Goal: Transaction & Acquisition: Obtain resource

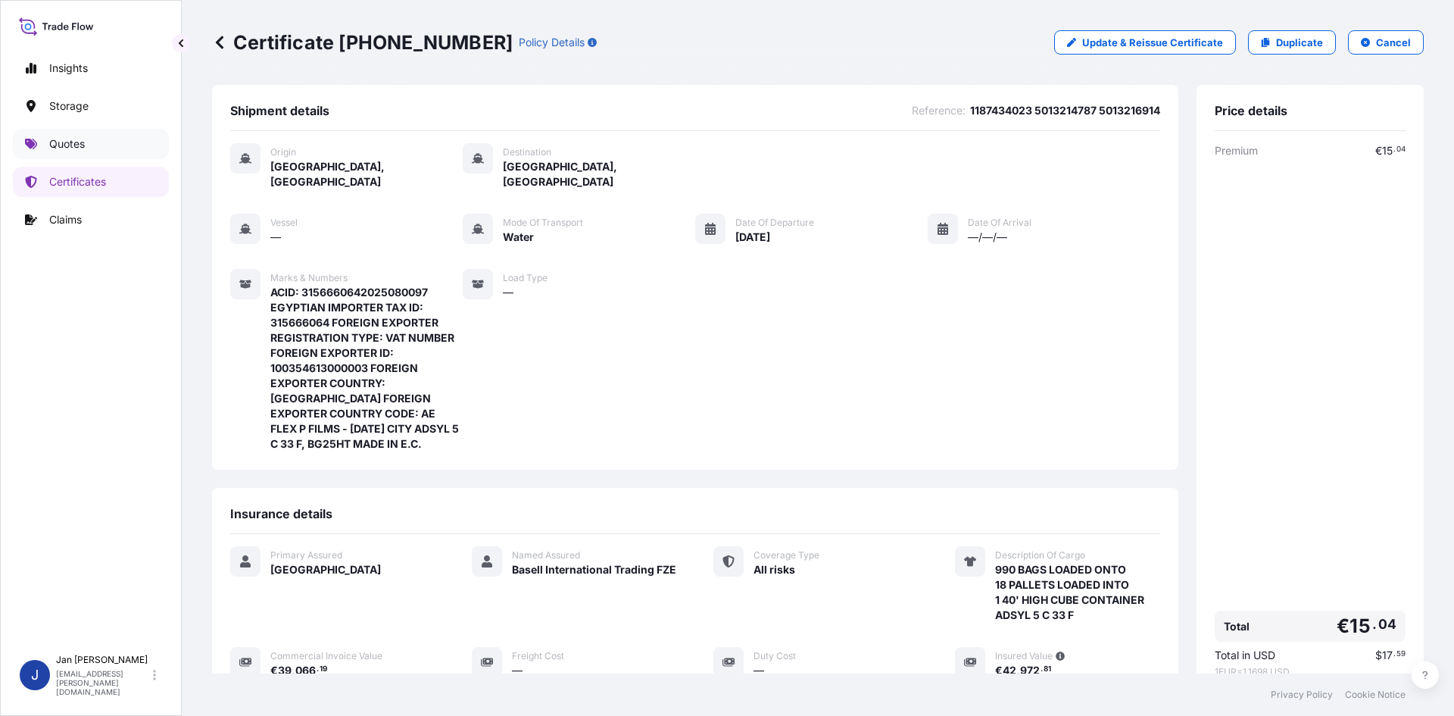
click at [119, 151] on link "Quotes" at bounding box center [91, 144] width 156 height 30
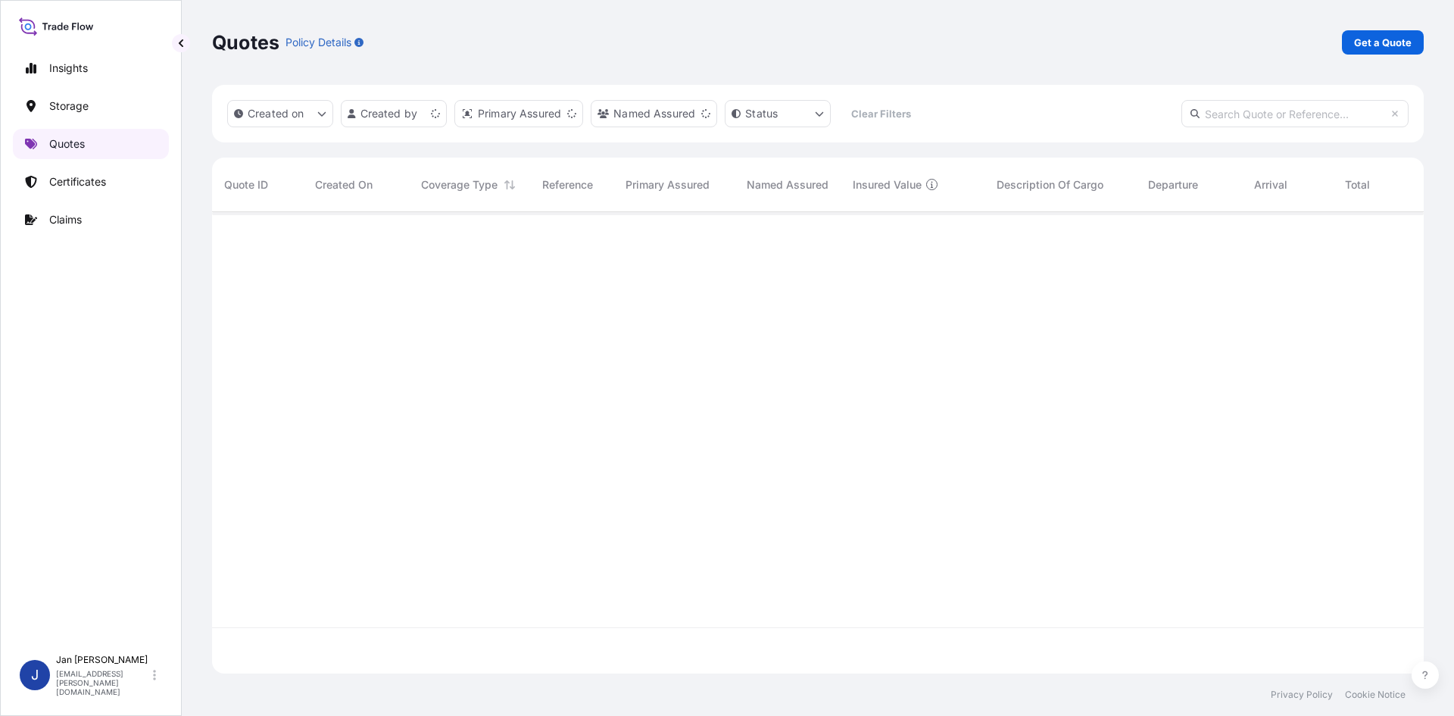
scroll to position [458, 1201]
click at [1403, 42] on p "Get a Quote" at bounding box center [1383, 42] width 58 height 15
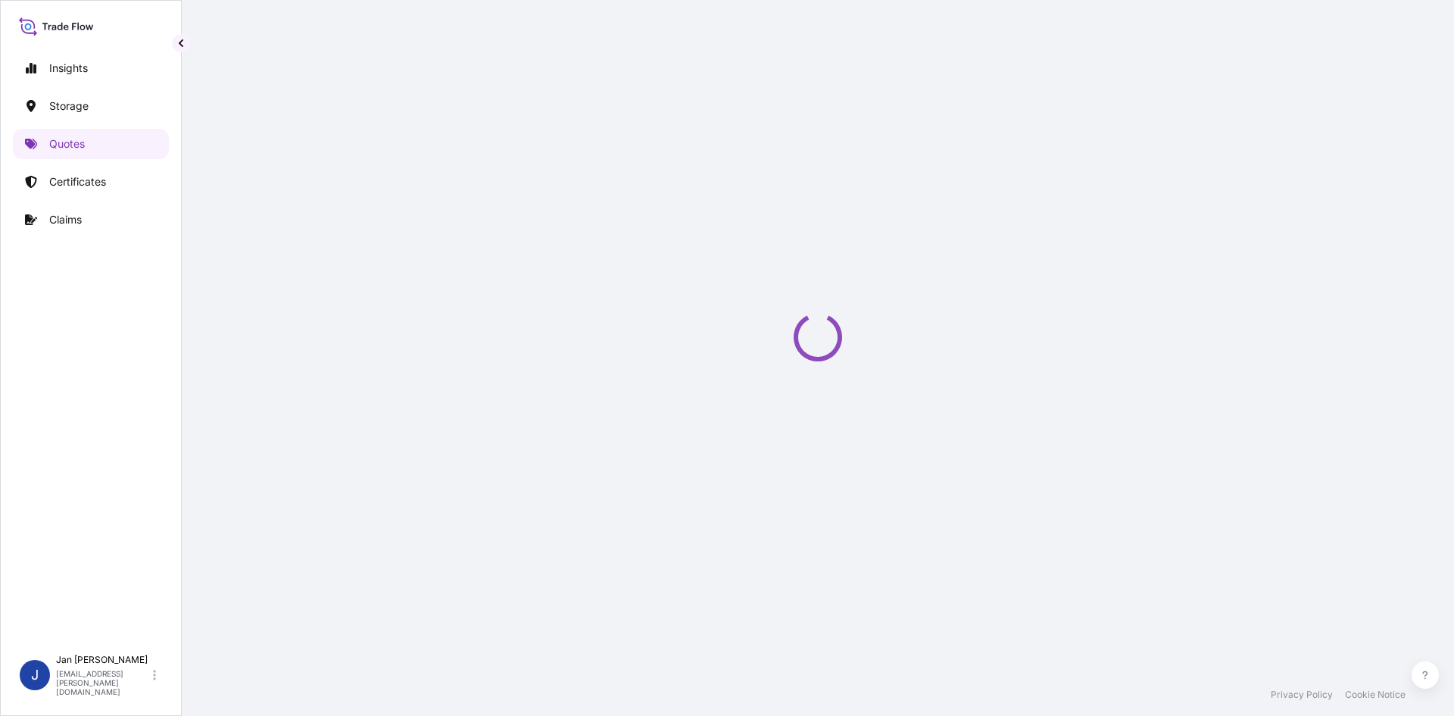
select select "Water"
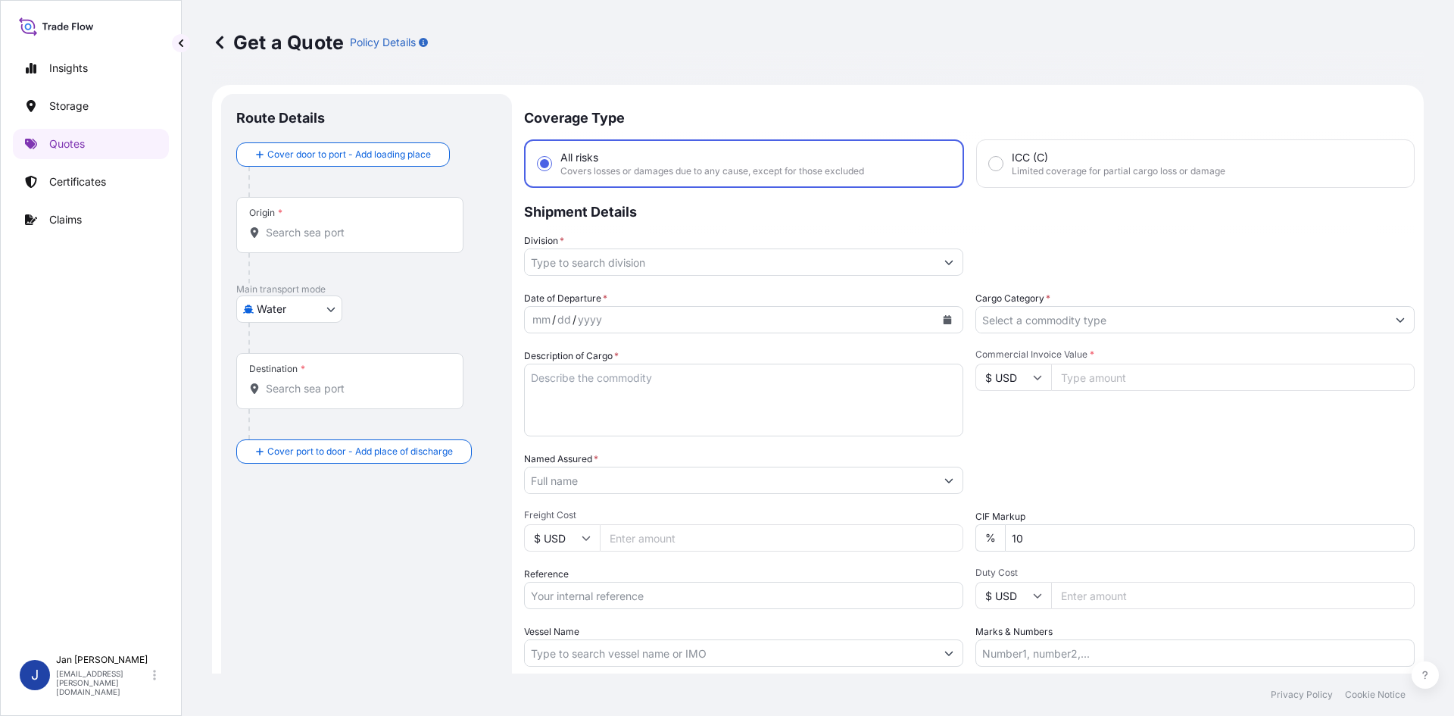
scroll to position [24, 0]
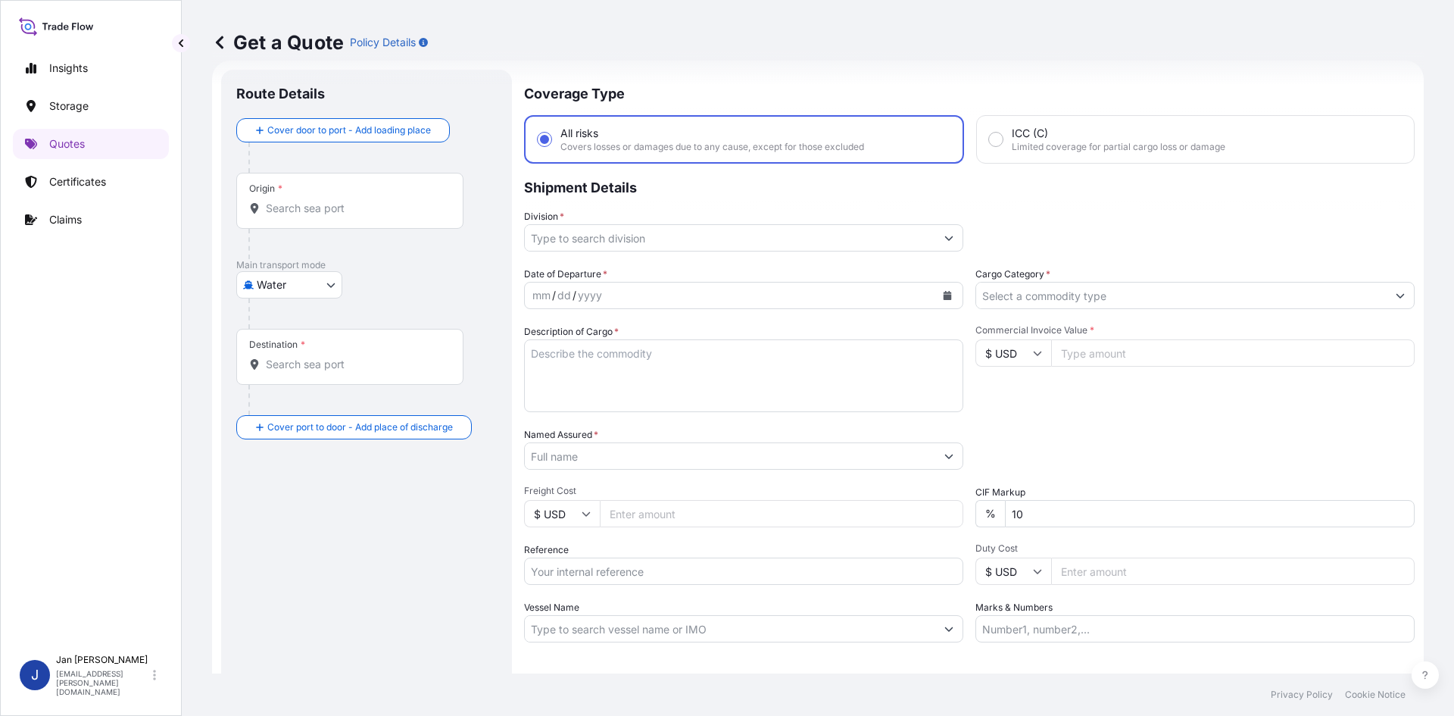
click at [606, 564] on input "Reference" at bounding box center [743, 570] width 439 height 27
paste input "1187434058"
type input "1187434058"
click at [833, 355] on textarea "Description of Cargo *" at bounding box center [743, 375] width 439 height 73
paste textarea "BAGS LOADED ONTO 36 PALLETS LOADED INTO 2 40' HIGH CUBE CONTAINER ADSYL 5 C 39 F"
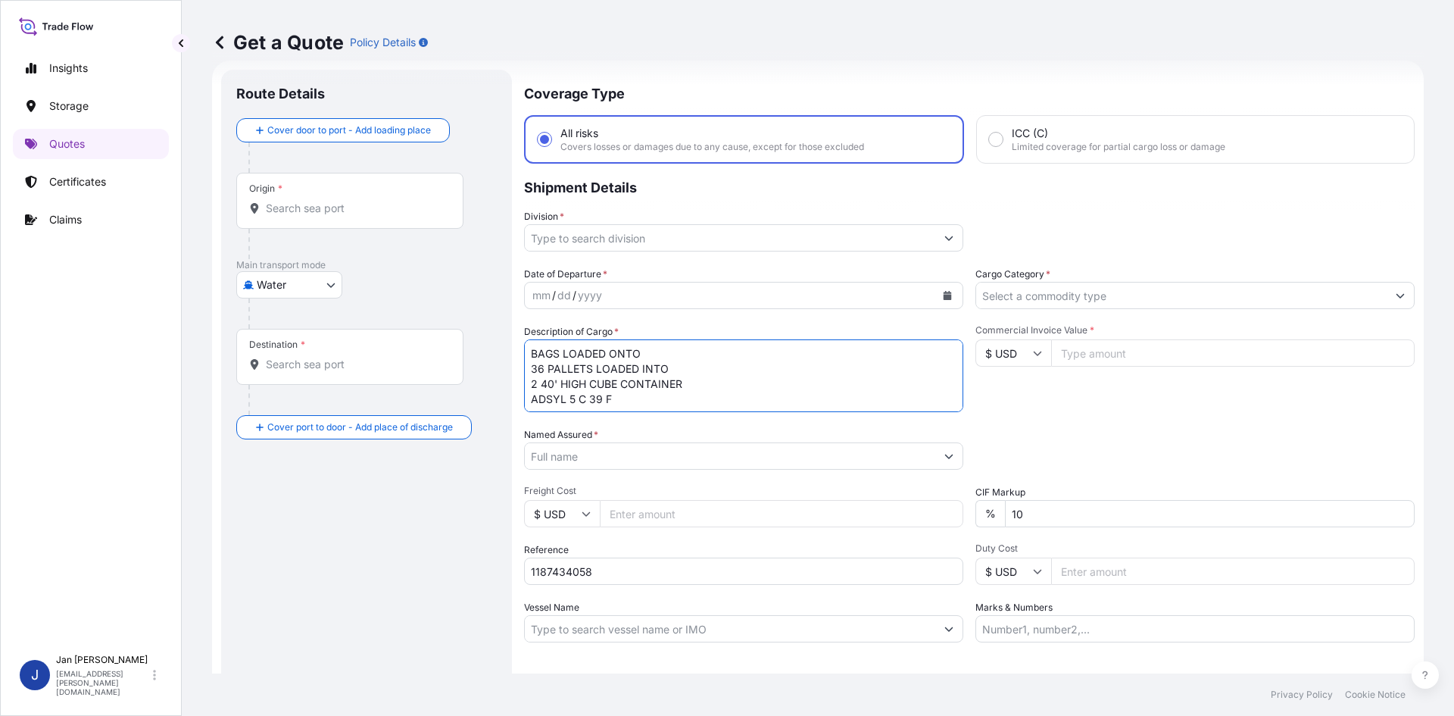
click at [527, 353] on textarea "BAGS LOADED ONTO 36 PALLETS LOADED INTO 2 40' HIGH CUBE CONTAINER ADSYL 5 C 39 F" at bounding box center [743, 375] width 439 height 73
type textarea "1980 AGS LOADED ONTO 36 PALLETS LOADED INTO 2 40' HIGH CUBE CONTAINER ADSYL 5 C…"
click at [952, 292] on button "Calendar" at bounding box center [947, 295] width 24 height 24
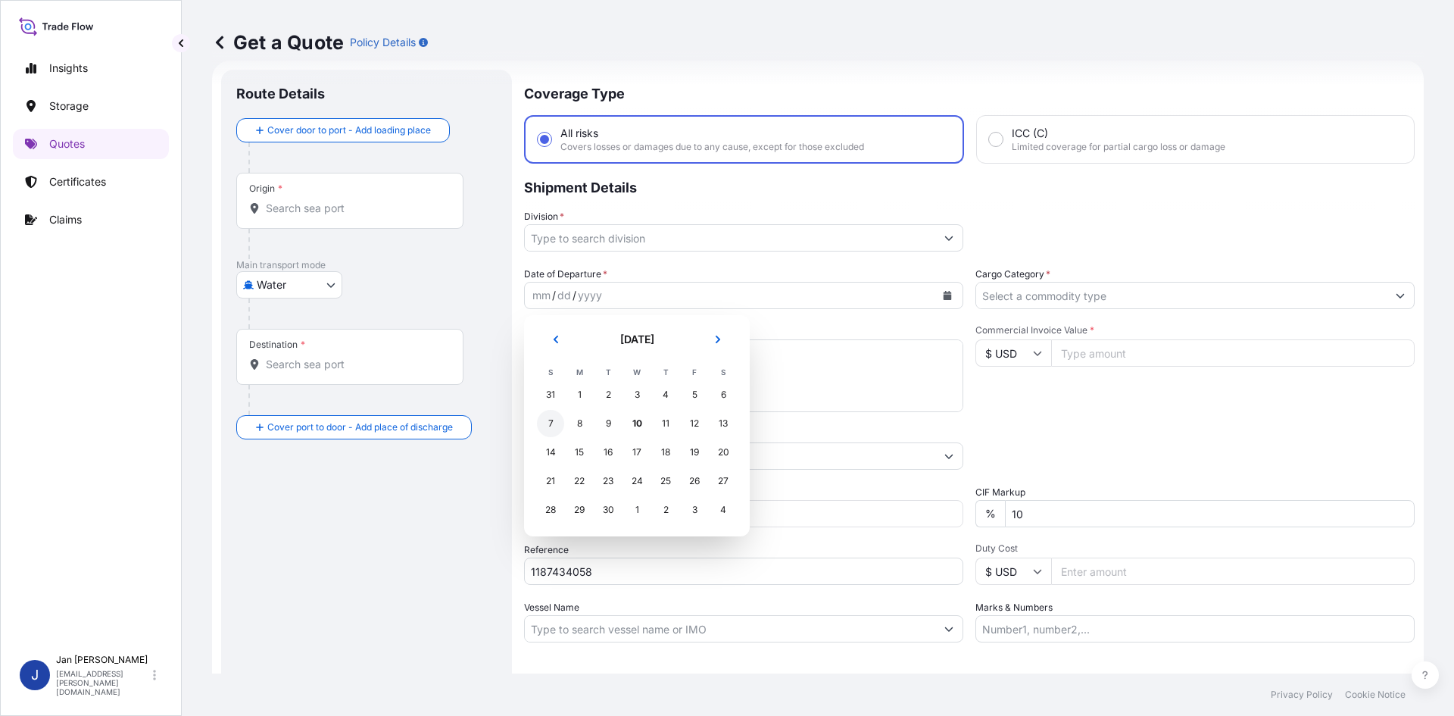
click at [547, 426] on div "7" at bounding box center [550, 423] width 27 height 27
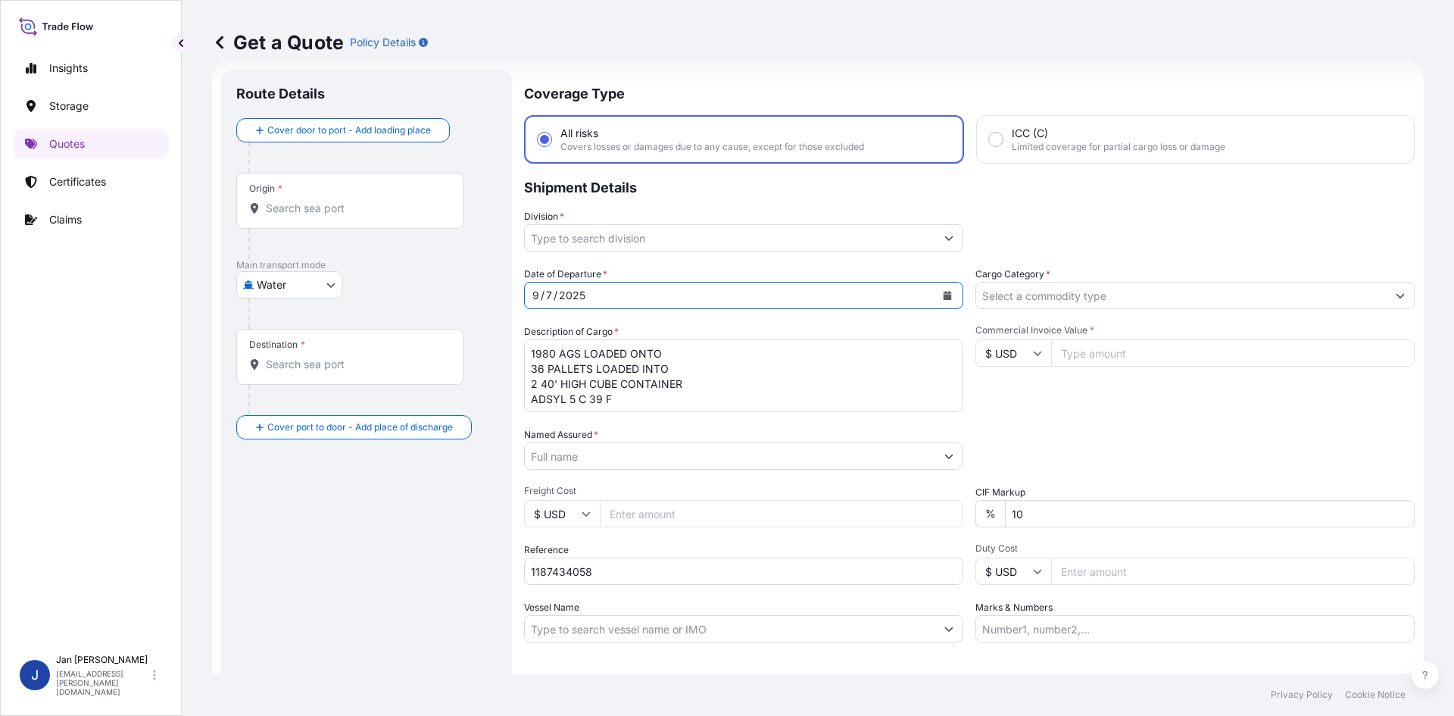
click at [733, 243] on input "Division *" at bounding box center [730, 237] width 411 height 27
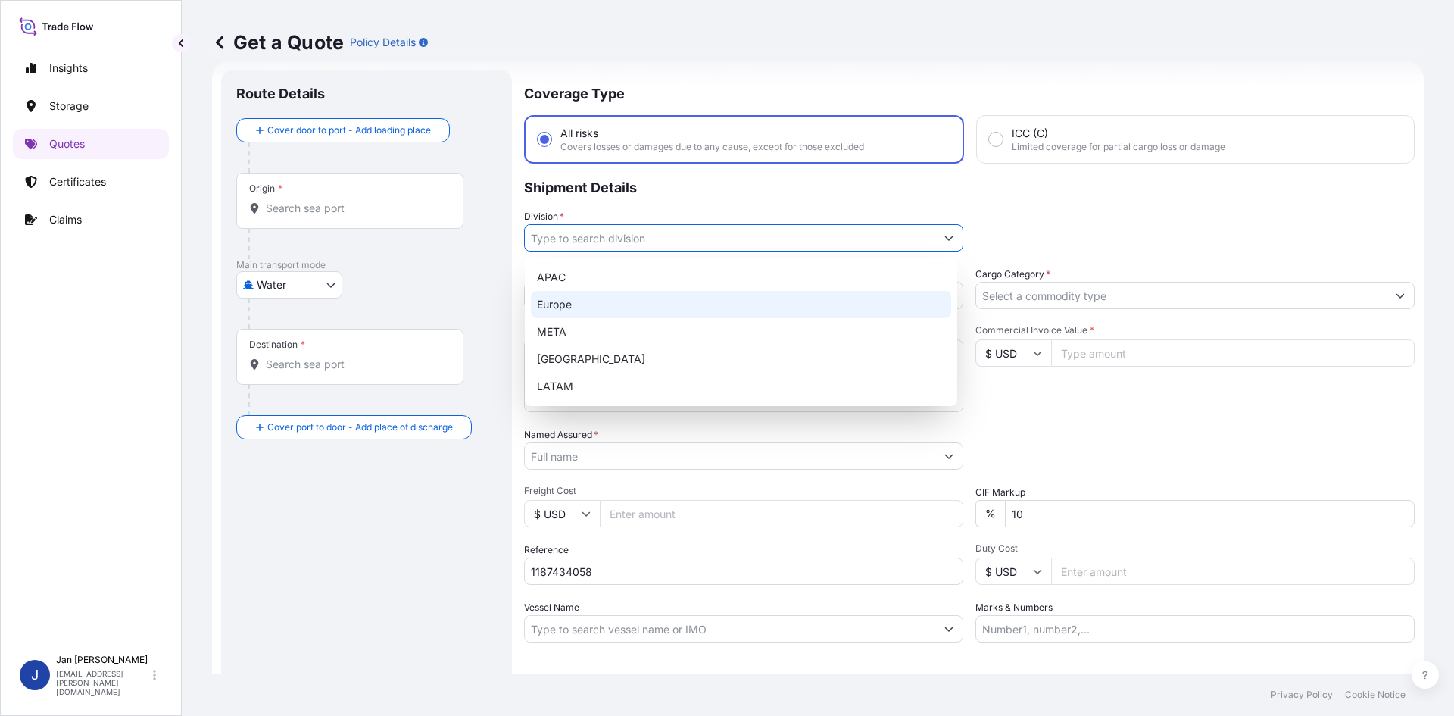
click at [671, 306] on div "Europe" at bounding box center [741, 304] width 420 height 27
type input "Europe"
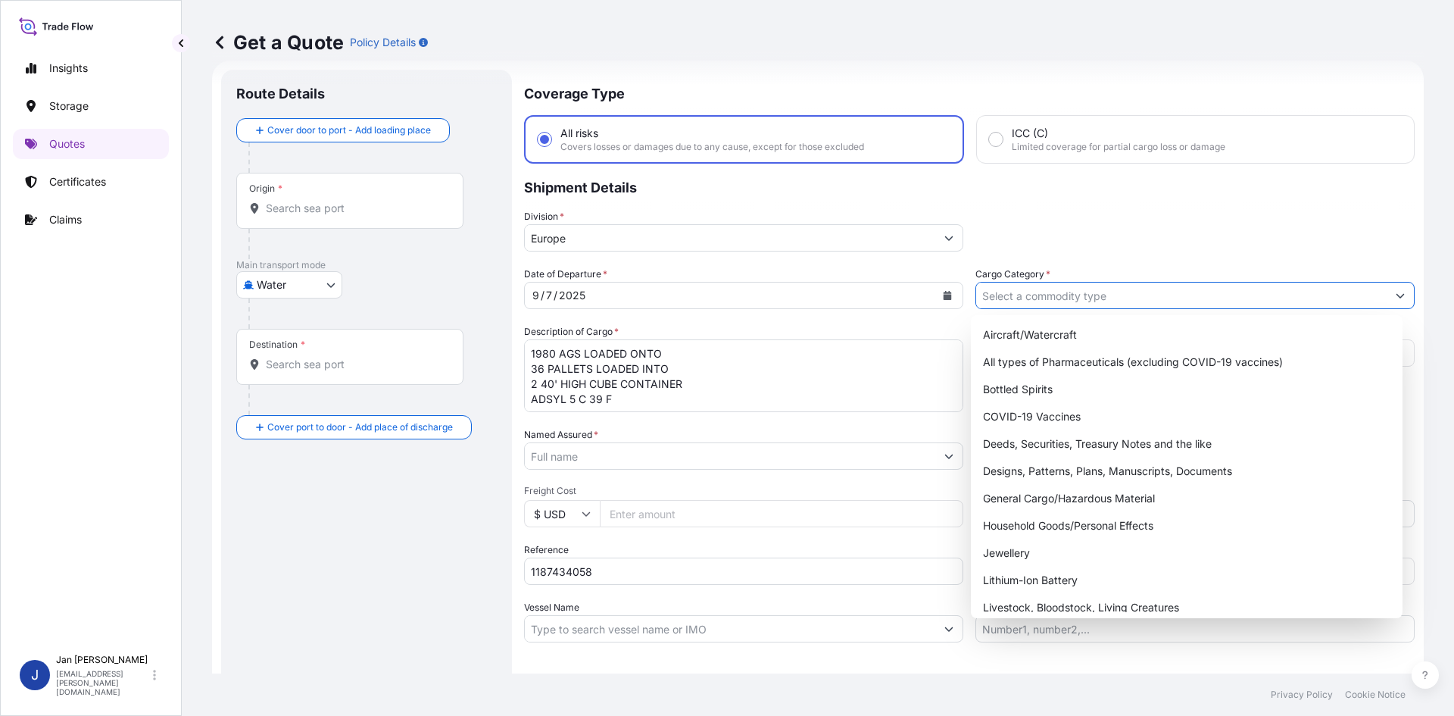
click at [1111, 287] on input "Cargo Category *" at bounding box center [1181, 295] width 411 height 27
click at [1051, 490] on div "General Cargo/Hazardous Material" at bounding box center [1187, 498] width 420 height 27
type input "General Cargo/Hazardous Material"
click at [1051, 479] on div "Date of Departure * [DATE] Cargo Category * General Cargo/Hazardous Material De…" at bounding box center [969, 455] width 891 height 376
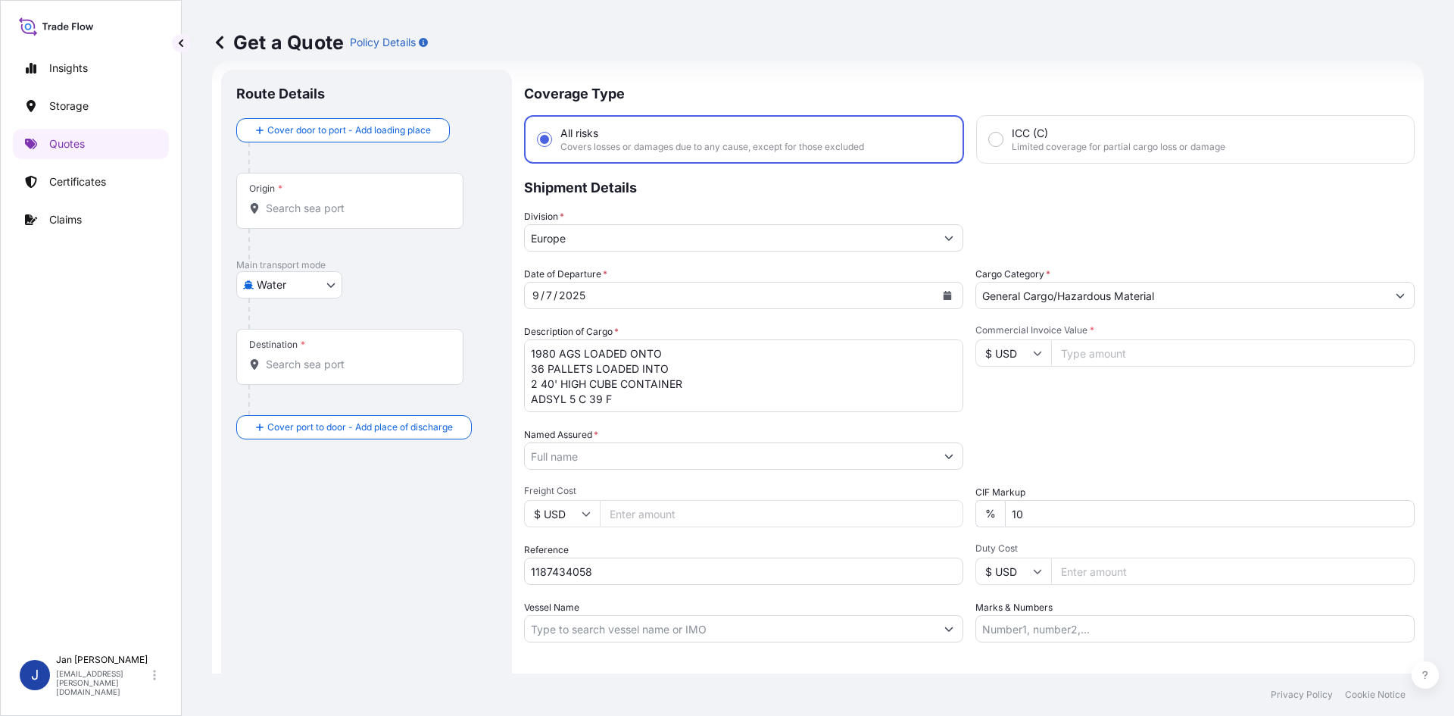
drag, startPoint x: 1109, startPoint y: 353, endPoint x: 1060, endPoint y: 354, distance: 49.2
click at [1109, 352] on input "Commercial Invoice Value *" at bounding box center [1233, 352] width 364 height 27
paste input "78132.38"
type input "78132.38"
click at [1017, 356] on input "$ USD" at bounding box center [1014, 352] width 76 height 27
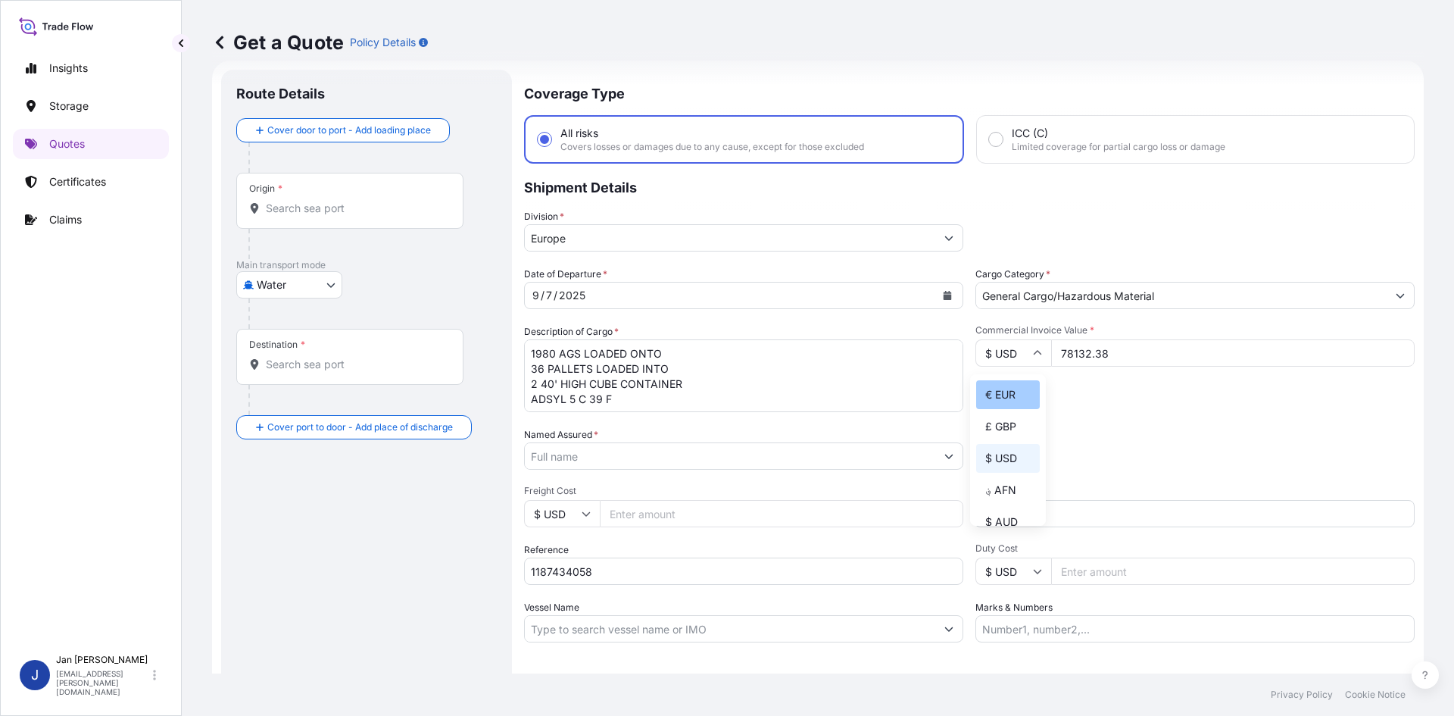
click at [1004, 396] on div "€ EUR" at bounding box center [1008, 394] width 64 height 29
type input "€ EUR"
click at [1081, 404] on div "Commercial Invoice Value * € EUR 78132.38" at bounding box center [1195, 368] width 439 height 88
click at [1012, 623] on input "Marks & Numbers" at bounding box center [1195, 628] width 439 height 27
paste input "FLEX P FILMS - [DATE] CITY ADSYL 5 C 39 F, BG25HT MADE IN E.C. ACID: 3156660642…"
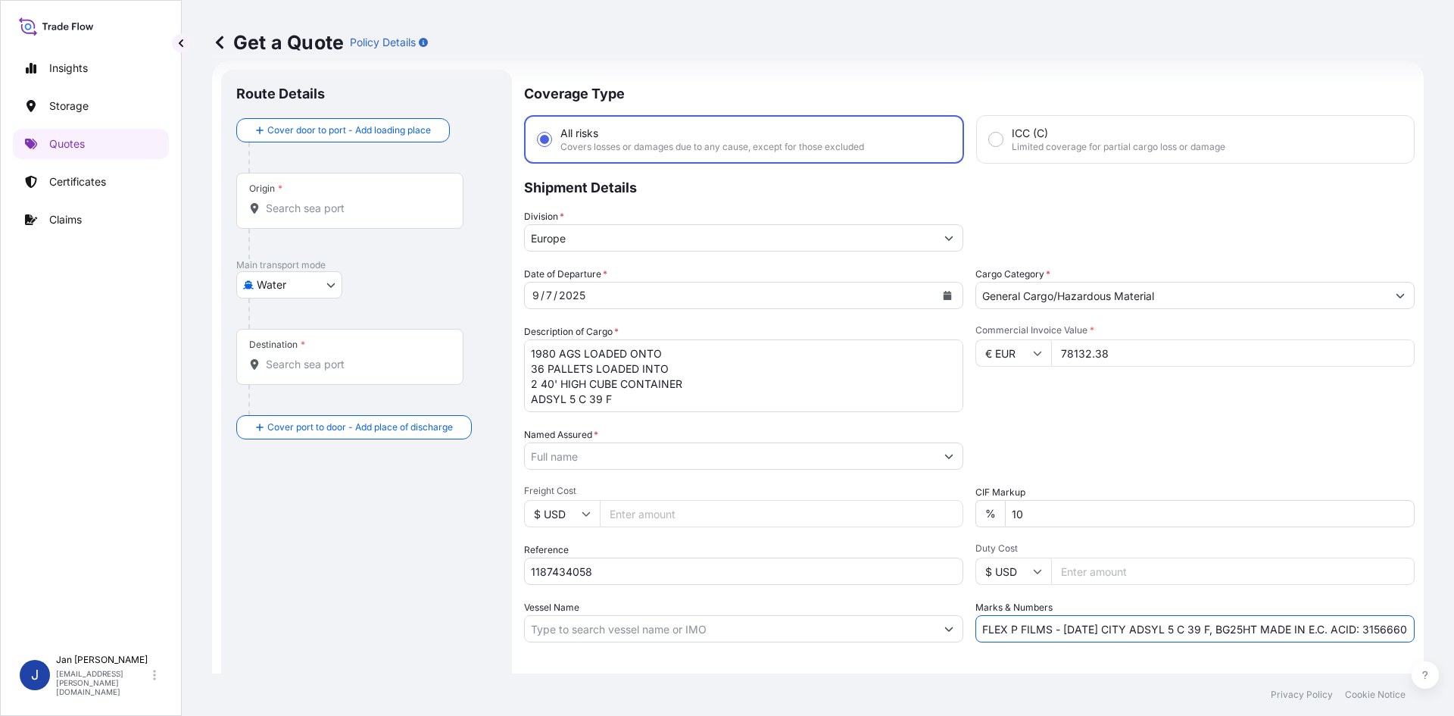
scroll to position [0, 1359]
type input "FLEX P FILMS - [DATE] CITY ADSYL 5 C 39 F, BG25HT MADE IN E.C. ACID: 3156660642…"
click at [1063, 670] on div "Letter of Credit This shipment has a letter of credit Letter of credit * Letter…" at bounding box center [969, 683] width 891 height 58
click at [661, 467] on input "Named Assured *" at bounding box center [730, 455] width 411 height 27
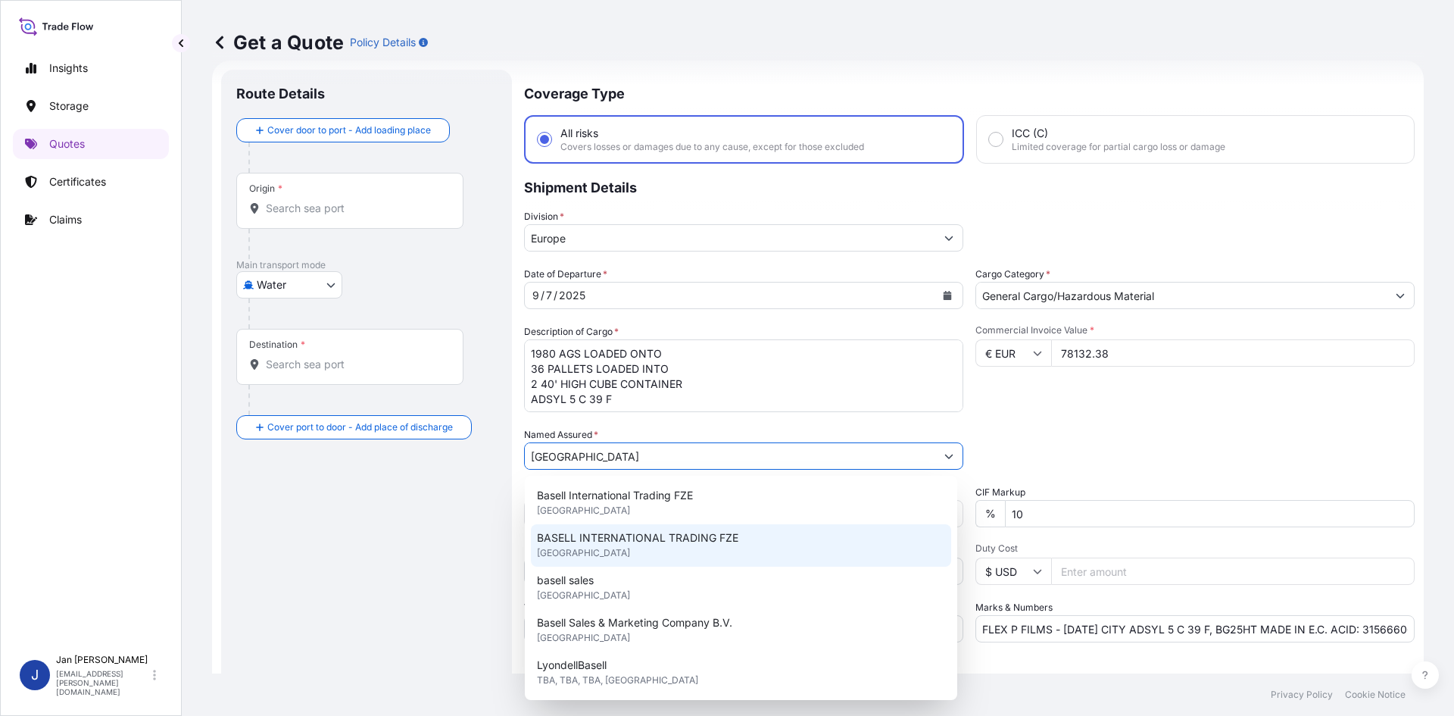
click at [716, 511] on div "Basell International Trading FZE [GEOGRAPHIC_DATA]" at bounding box center [741, 503] width 420 height 42
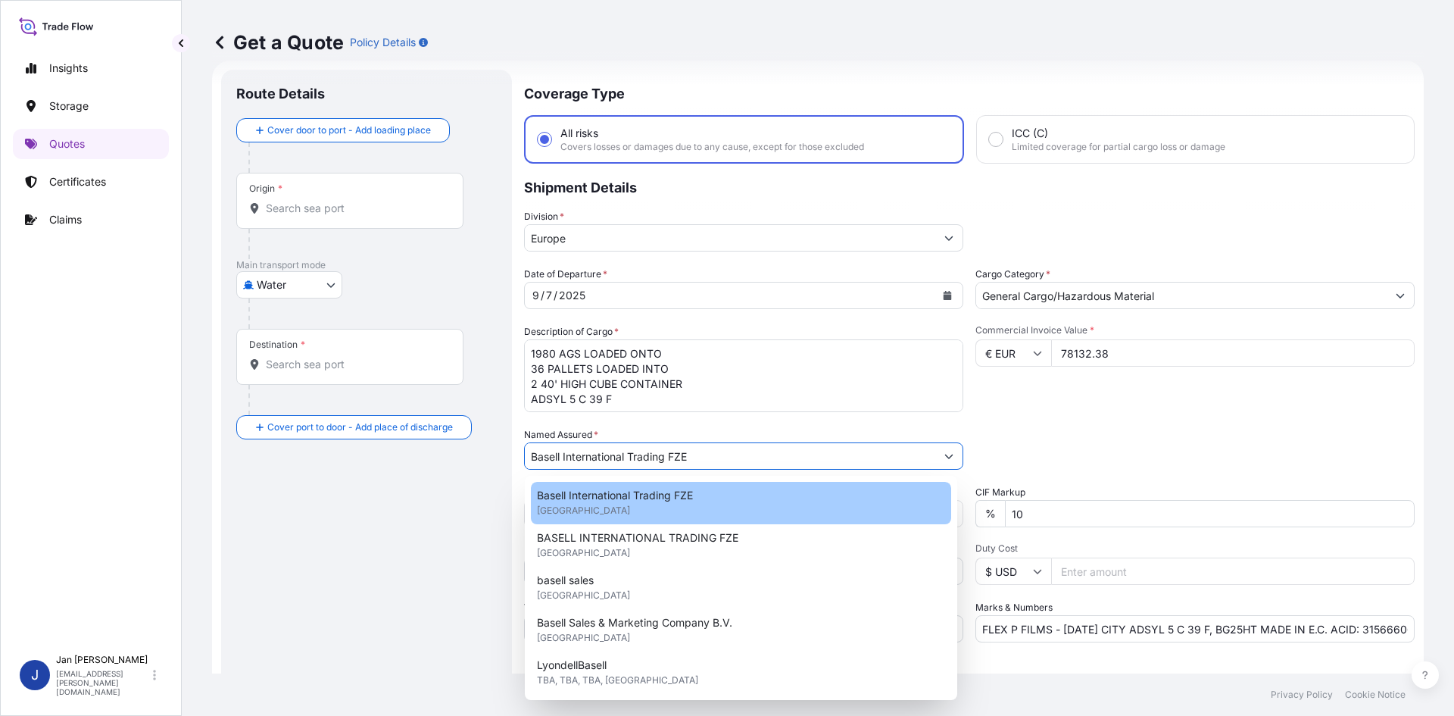
type input "Basell International Trading FZE"
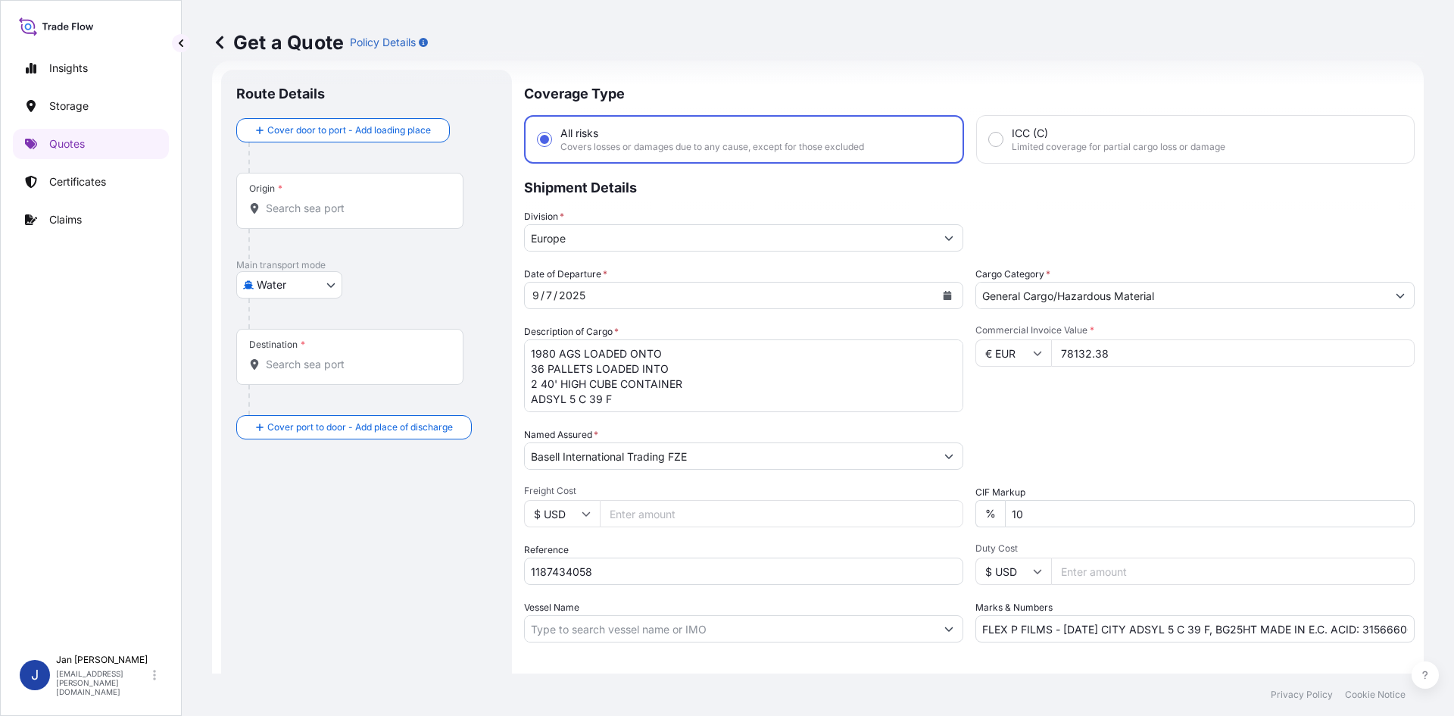
click at [1051, 448] on div "Packing Category Type to search a container mode Please select a primary mode o…" at bounding box center [1195, 448] width 439 height 42
click at [337, 225] on div "Origin *" at bounding box center [349, 201] width 227 height 56
click at [337, 216] on input "Origin *" at bounding box center [355, 208] width 179 height 15
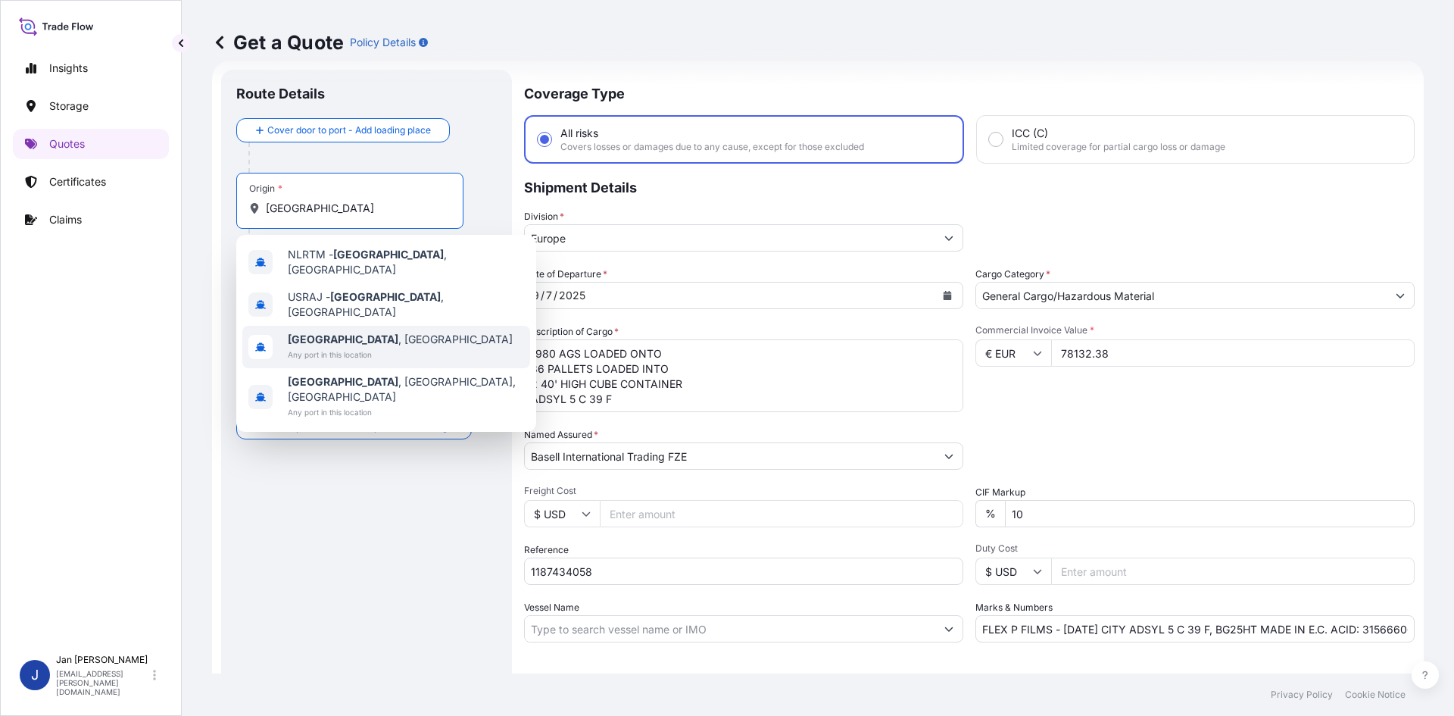
click at [357, 326] on div "NLRTM - [GEOGRAPHIC_DATA] , [GEOGRAPHIC_DATA] [GEOGRAPHIC_DATA] - [GEOGRAPHIC_D…" at bounding box center [386, 333] width 300 height 197
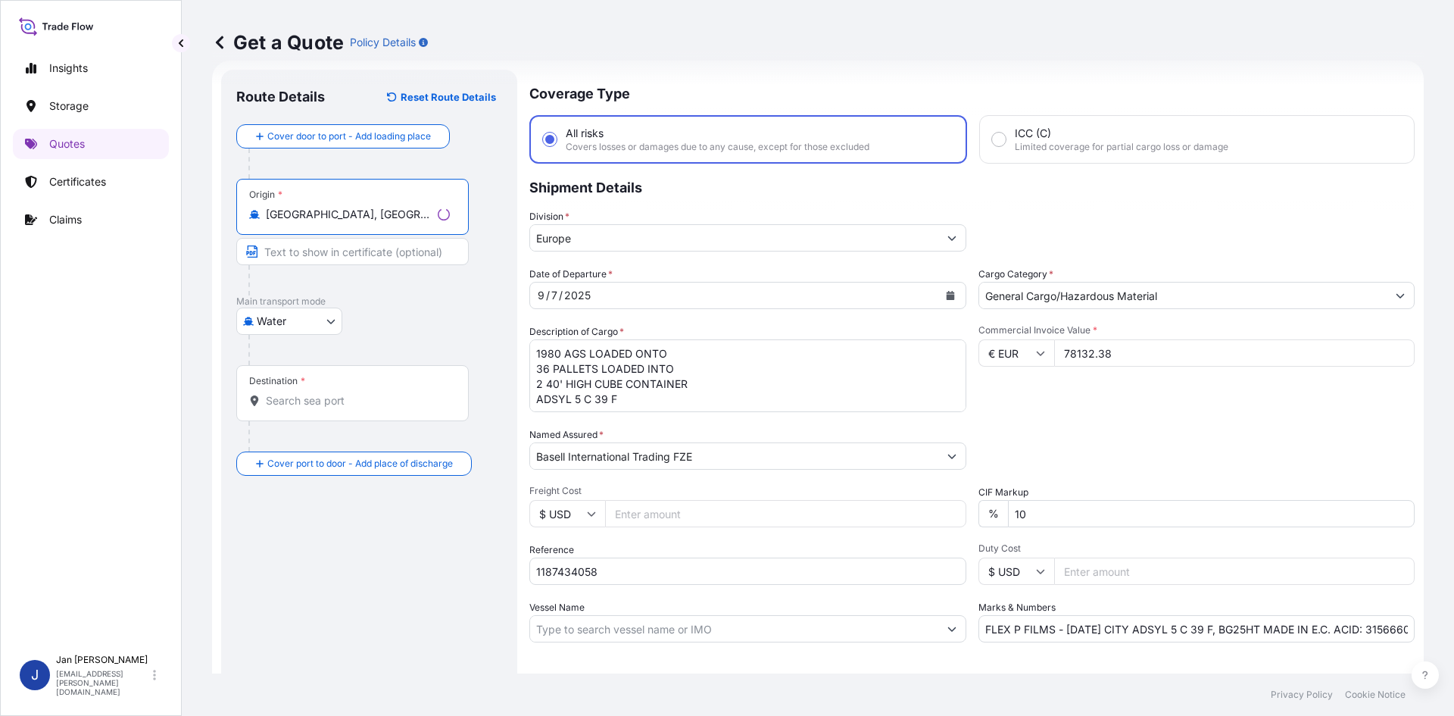
type input "[GEOGRAPHIC_DATA], [GEOGRAPHIC_DATA]"
click at [351, 377] on div "Destination *" at bounding box center [352, 393] width 233 height 56
click at [351, 393] on input "Destination *" at bounding box center [358, 400] width 184 height 15
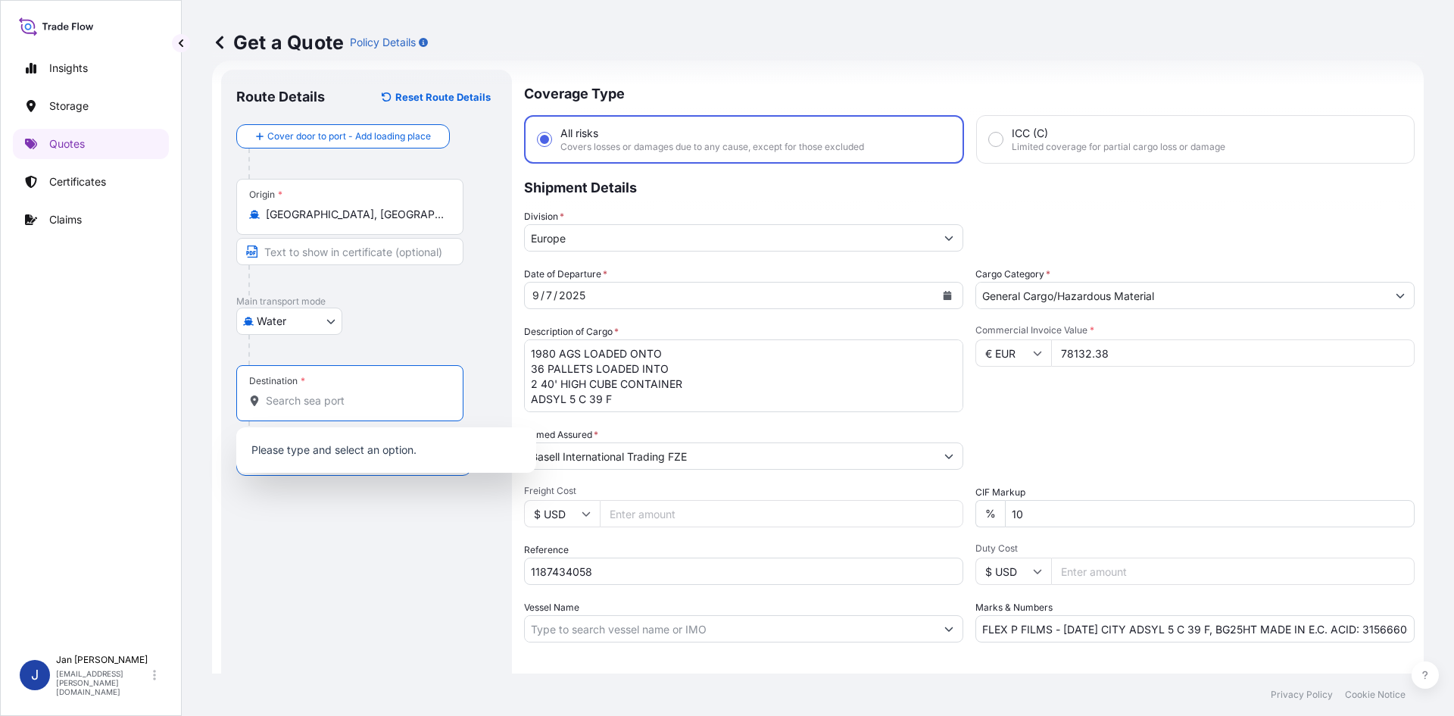
click at [342, 390] on div "Destination *" at bounding box center [349, 393] width 227 height 56
click at [342, 393] on input "Destination *" at bounding box center [355, 400] width 179 height 15
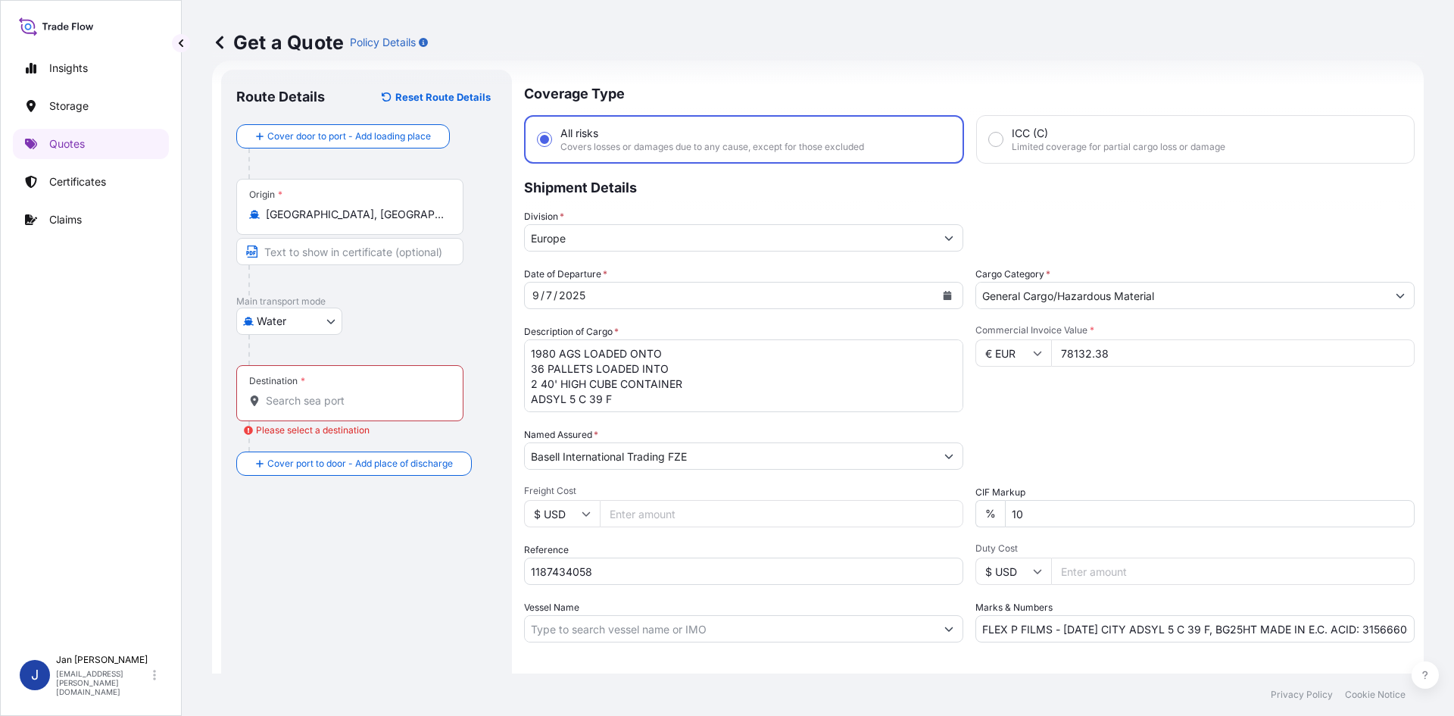
click at [342, 390] on div "Destination *" at bounding box center [349, 393] width 227 height 56
click at [342, 393] on input "Destination * Please select a destination" at bounding box center [355, 400] width 179 height 15
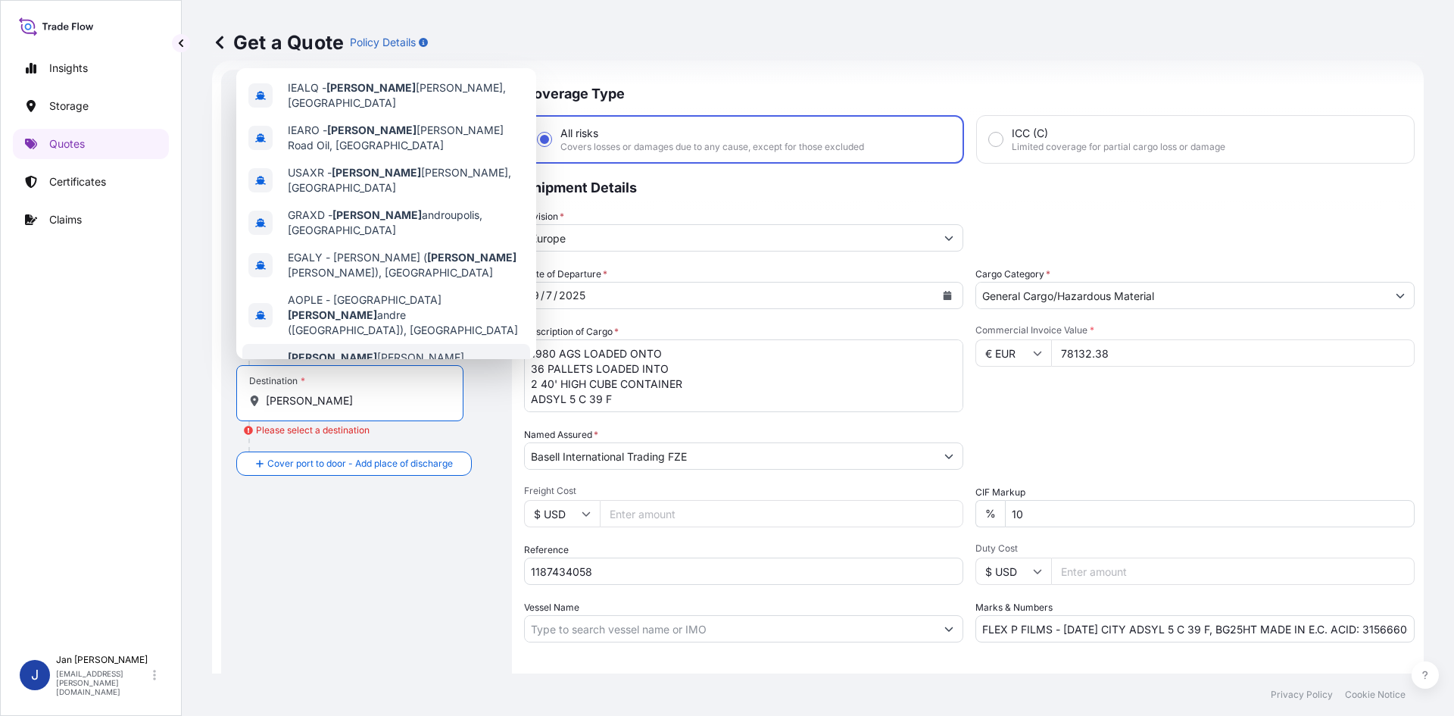
click at [345, 380] on span "Any port in this location" at bounding box center [406, 387] width 236 height 15
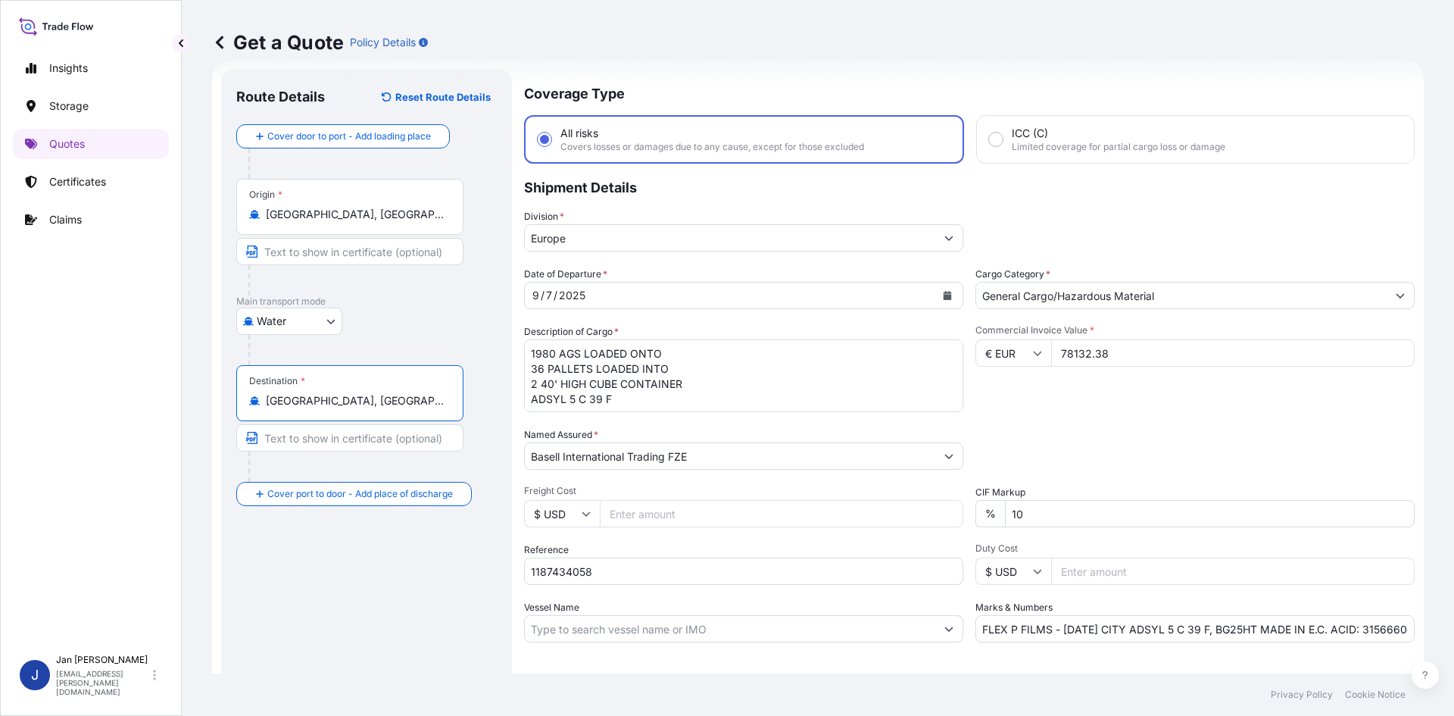
type input "[GEOGRAPHIC_DATA], [GEOGRAPHIC_DATA]"
drag, startPoint x: 392, startPoint y: 583, endPoint x: 450, endPoint y: 594, distance: 59.3
click at [392, 584] on div "Route Details Reset Route Details Cover door to port - Add loading place Place …" at bounding box center [366, 412] width 261 height 655
click at [742, 566] on input "1187434058" at bounding box center [743, 570] width 439 height 27
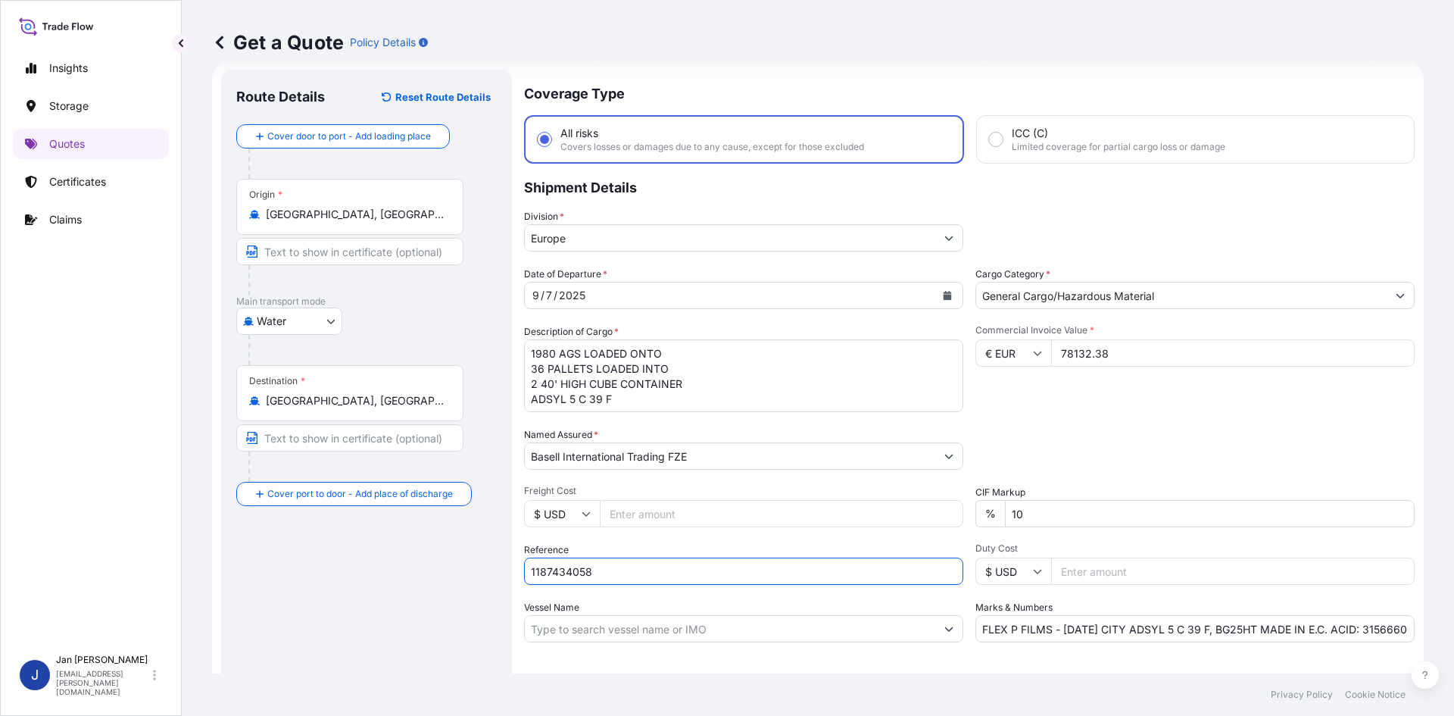
paste input "5013214786 5013217015"
type input "1187434058 5013214786 5013217015"
click at [757, 552] on div "Reference 1187434058 5013214786 5013217015" at bounding box center [743, 563] width 439 height 42
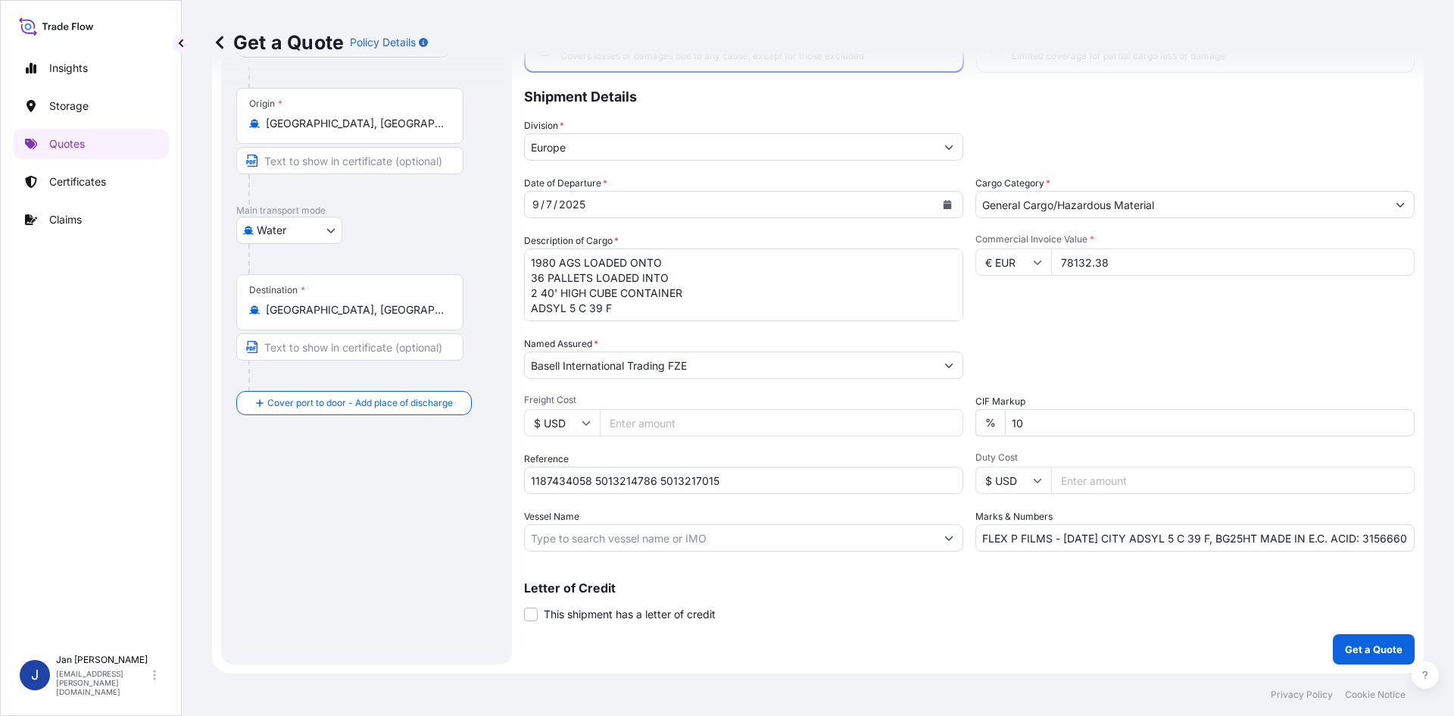
click at [1333, 636] on button "Get a Quote" at bounding box center [1374, 649] width 82 height 30
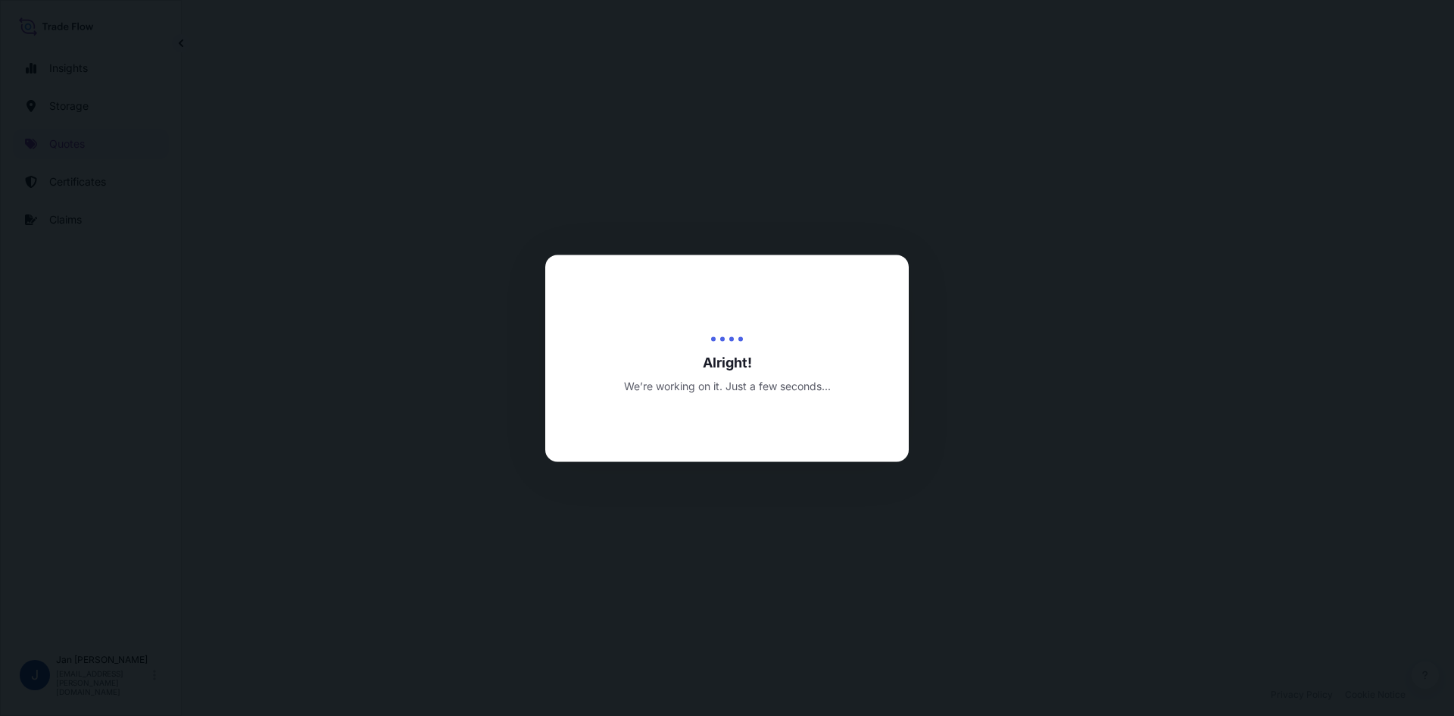
select select "Water"
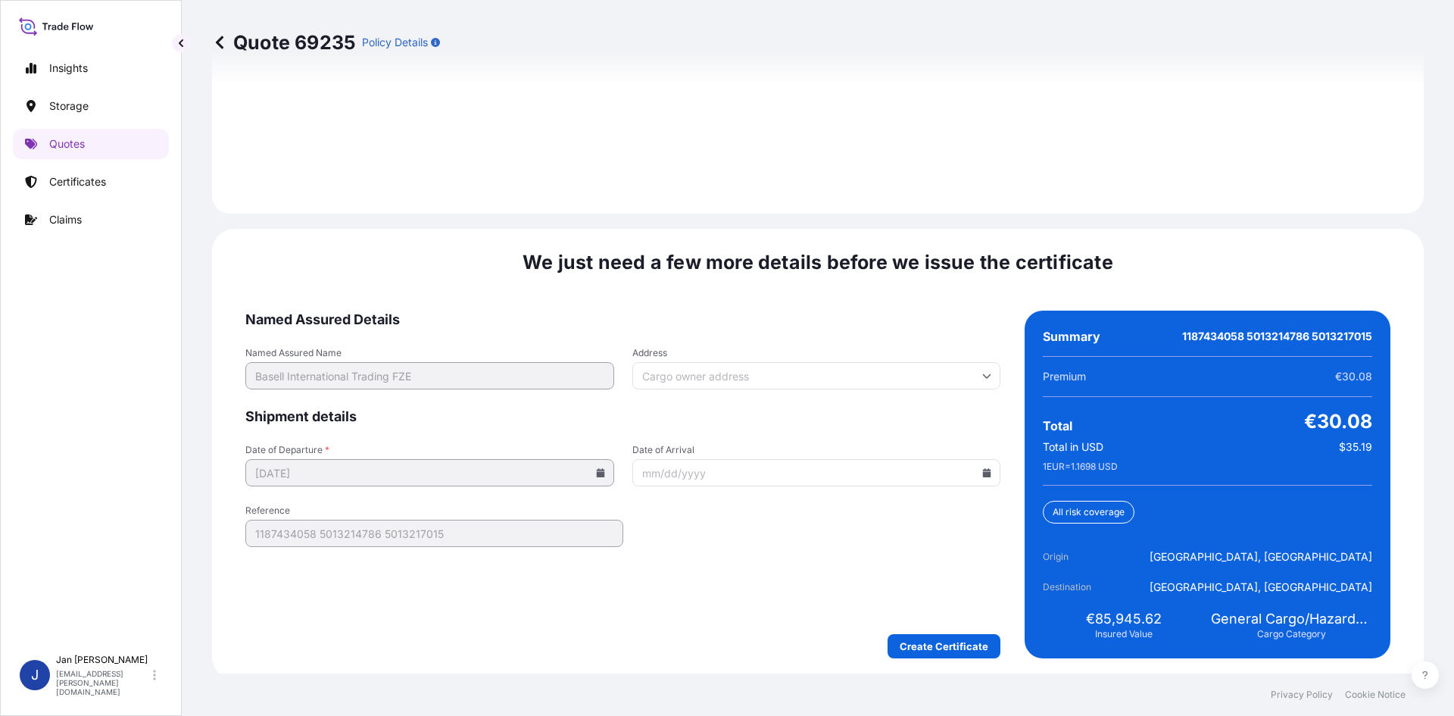
scroll to position [2173, 0]
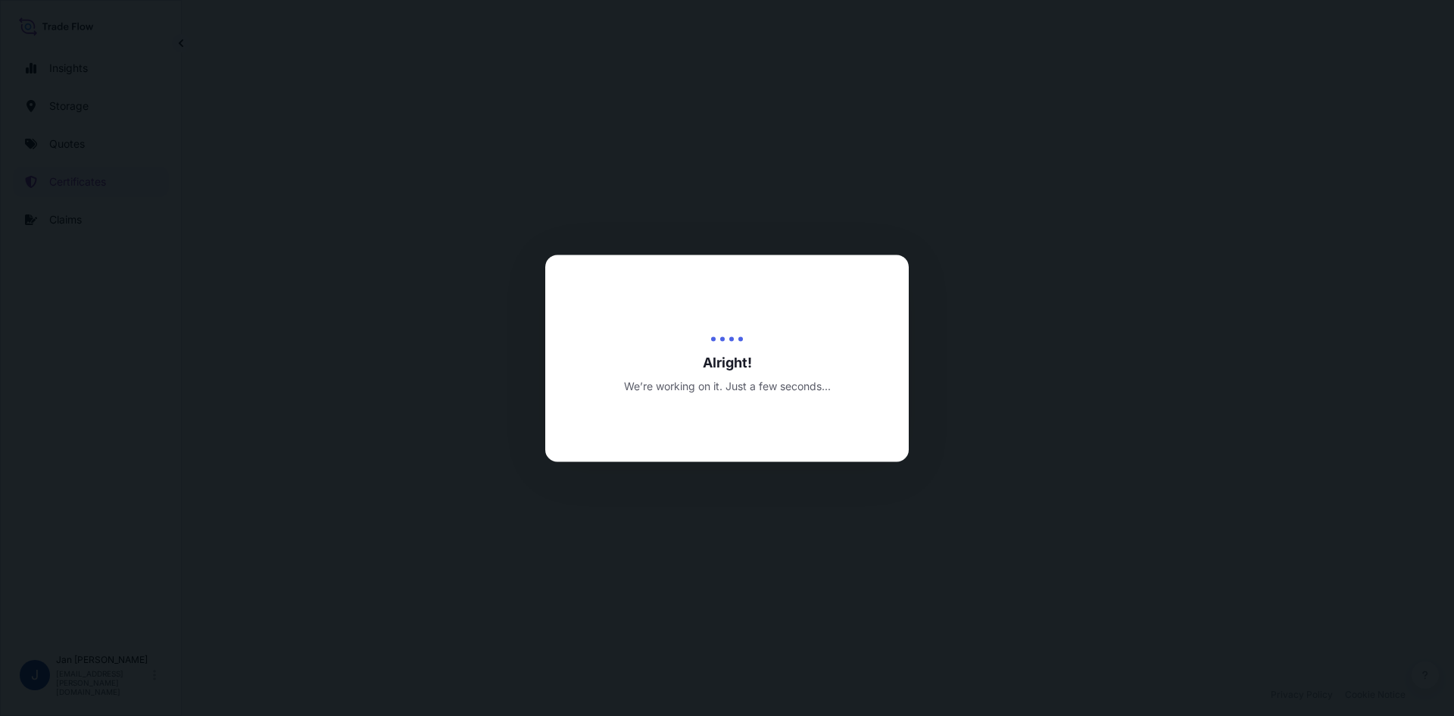
click at [950, 565] on div at bounding box center [727, 358] width 1454 height 716
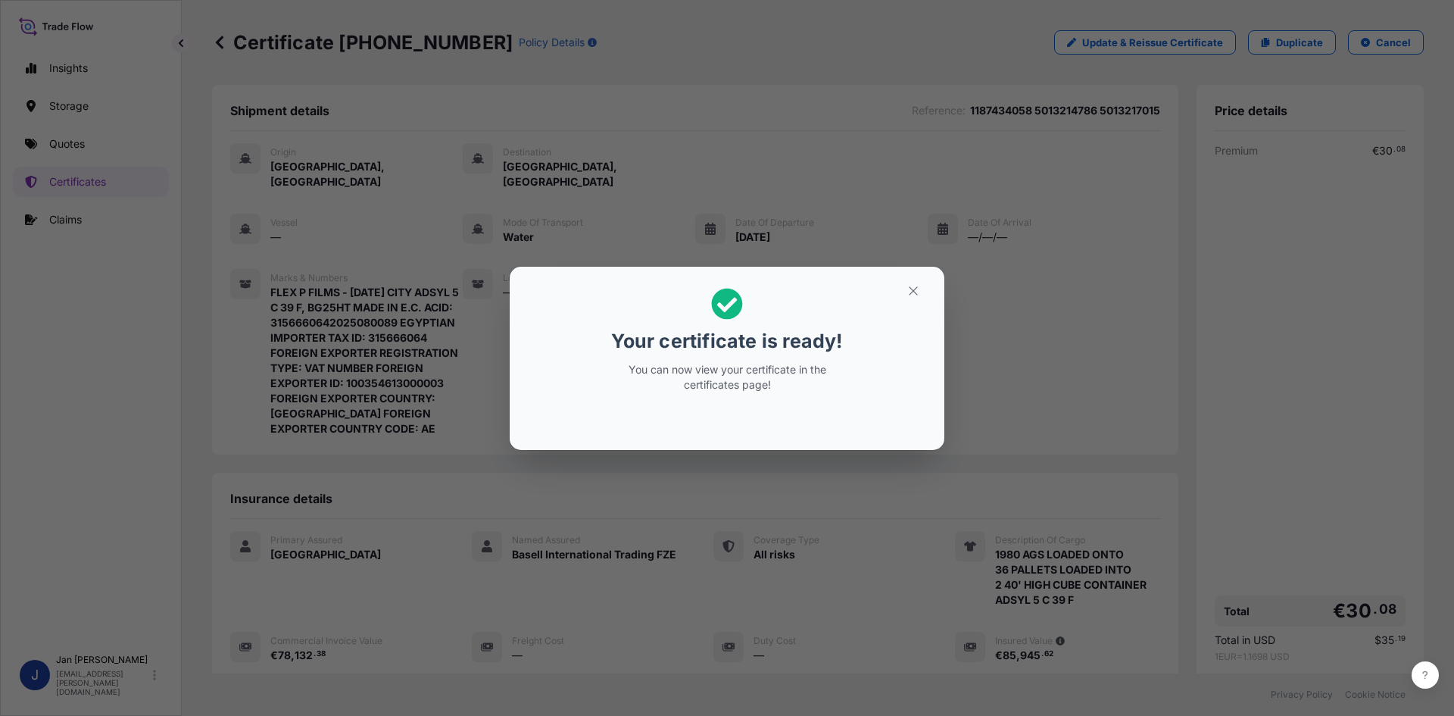
click at [950, 565] on div "Your certificate is ready! You can now view your certificate in the certificate…" at bounding box center [727, 358] width 1454 height 716
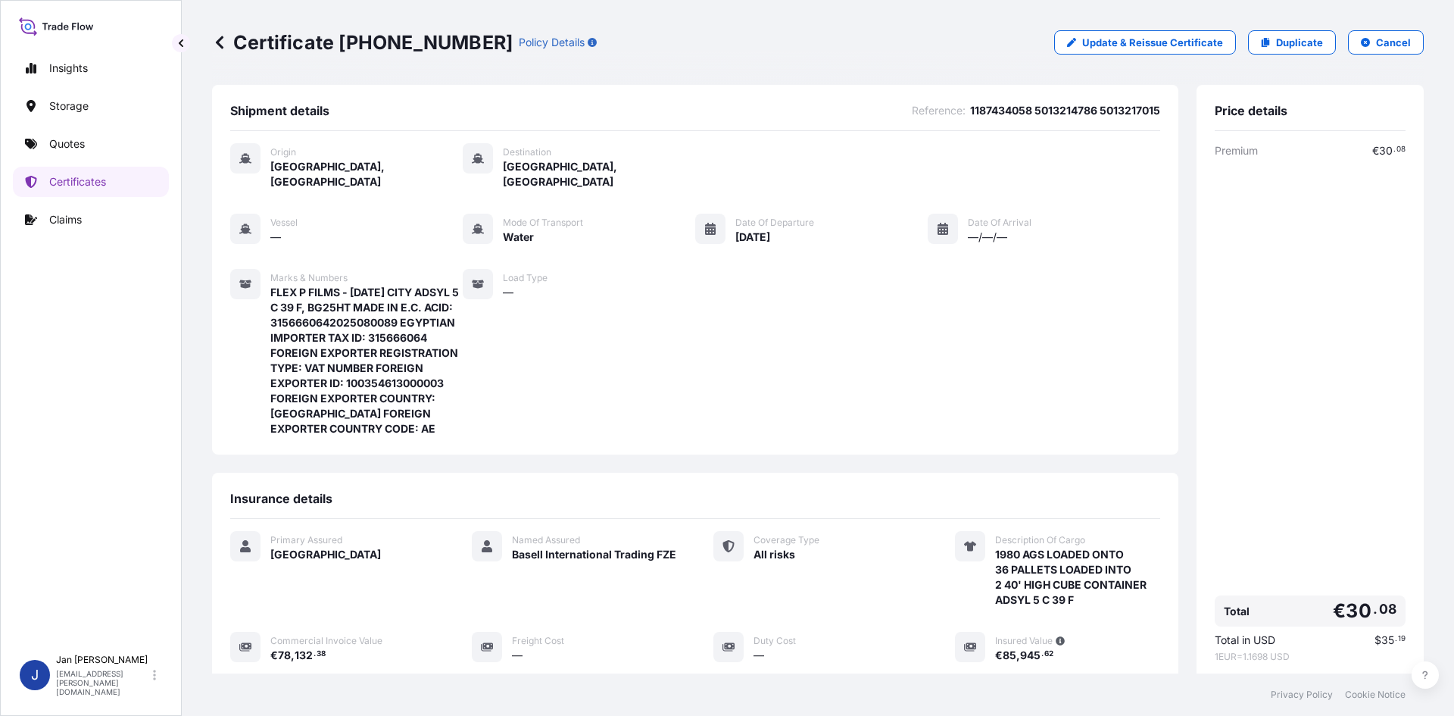
scroll to position [262, 0]
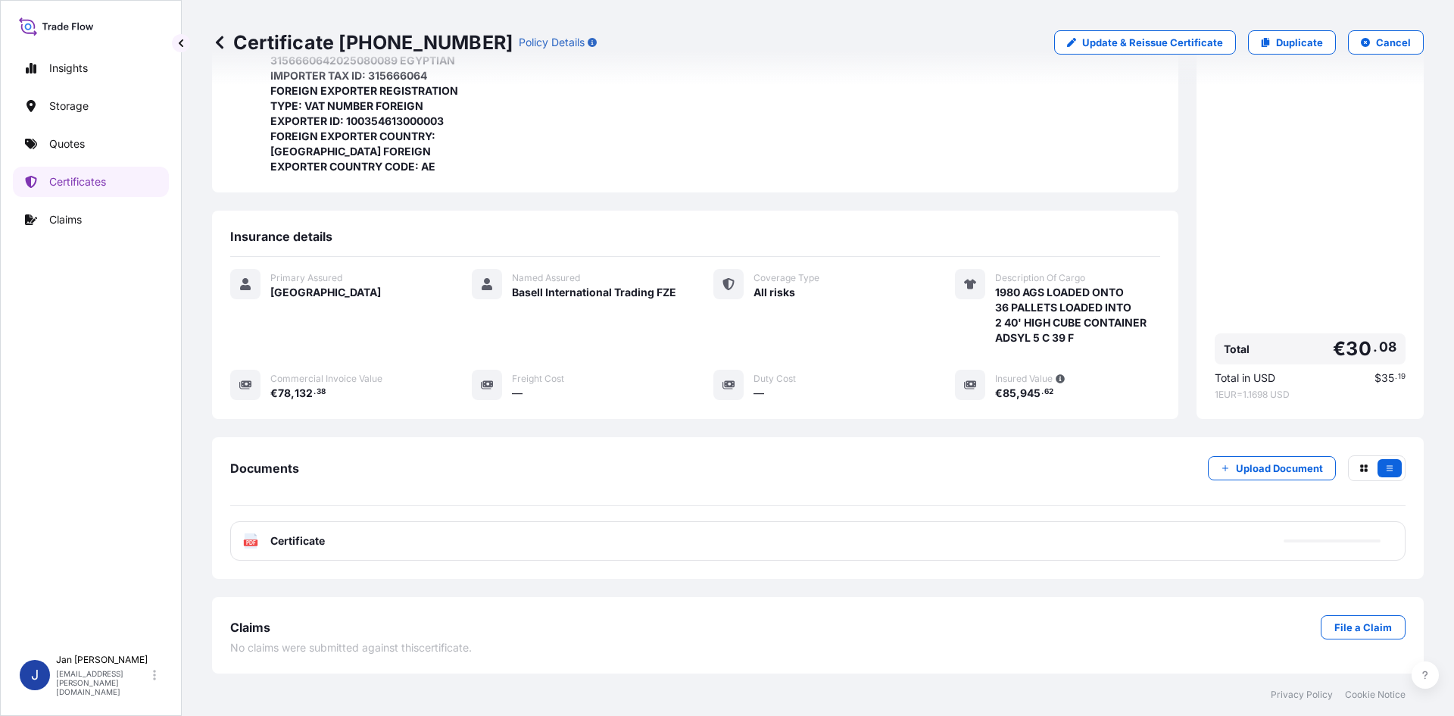
click at [854, 546] on div "PDF Certificate" at bounding box center [818, 540] width 1176 height 39
click at [322, 541] on span "Certificate" at bounding box center [297, 540] width 55 height 15
click at [322, 542] on span "Certificate" at bounding box center [297, 540] width 55 height 15
click at [322, 543] on span "Certificate" at bounding box center [297, 540] width 55 height 15
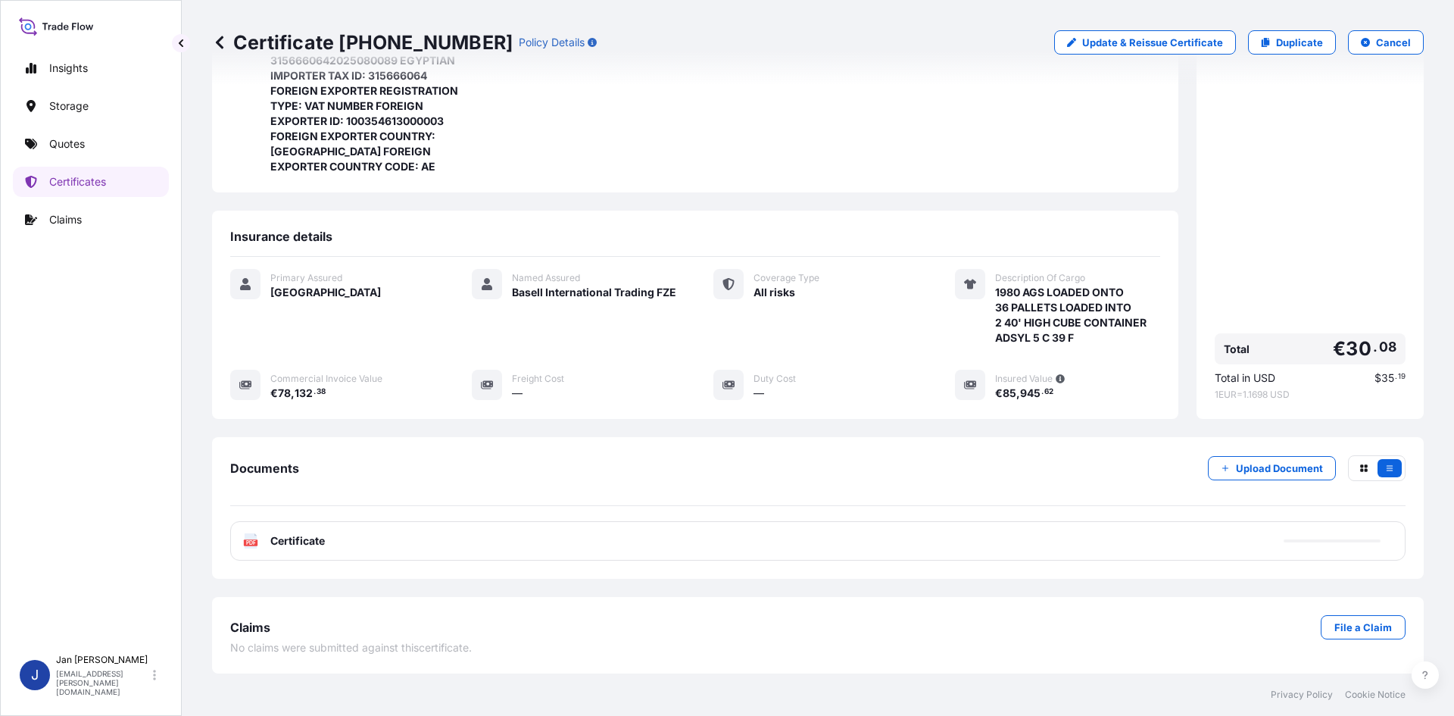
click at [322, 543] on span "Certificate" at bounding box center [297, 540] width 55 height 15
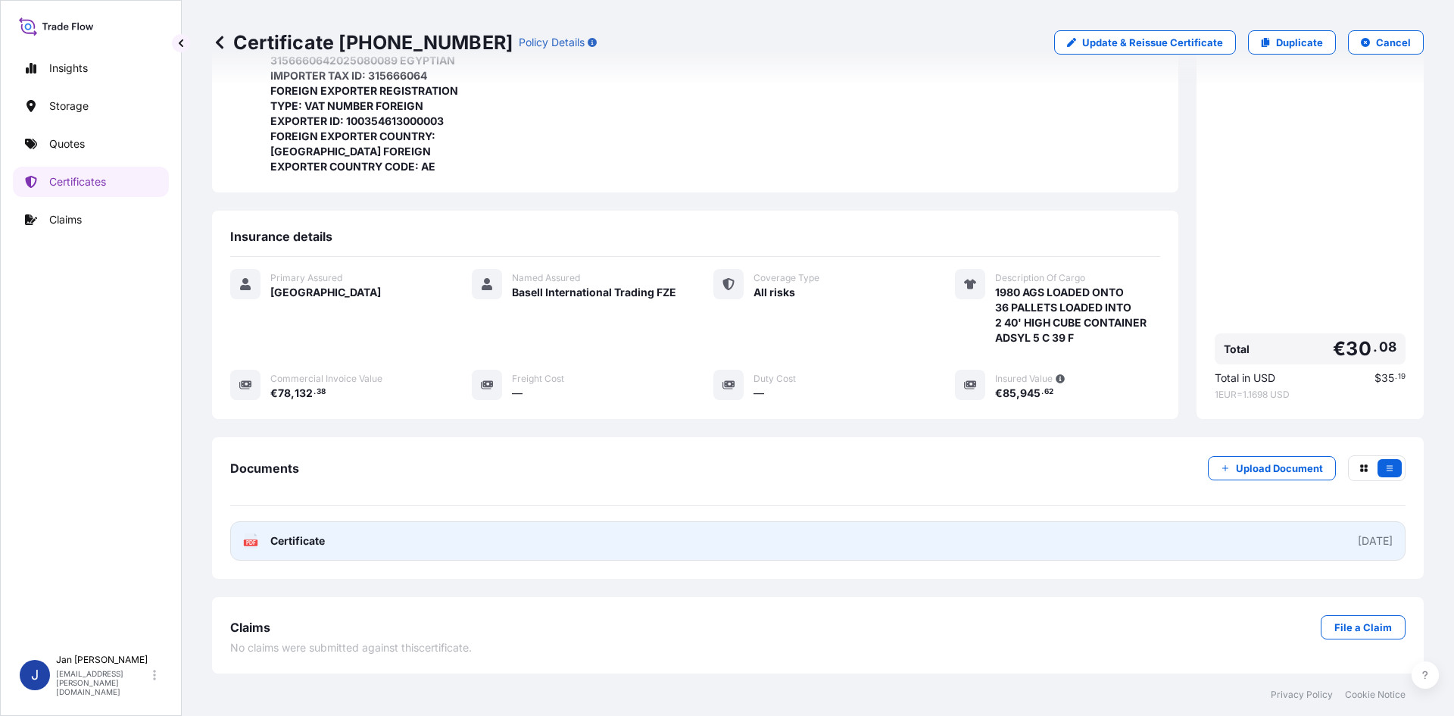
click at [322, 545] on span "Certificate" at bounding box center [297, 540] width 55 height 15
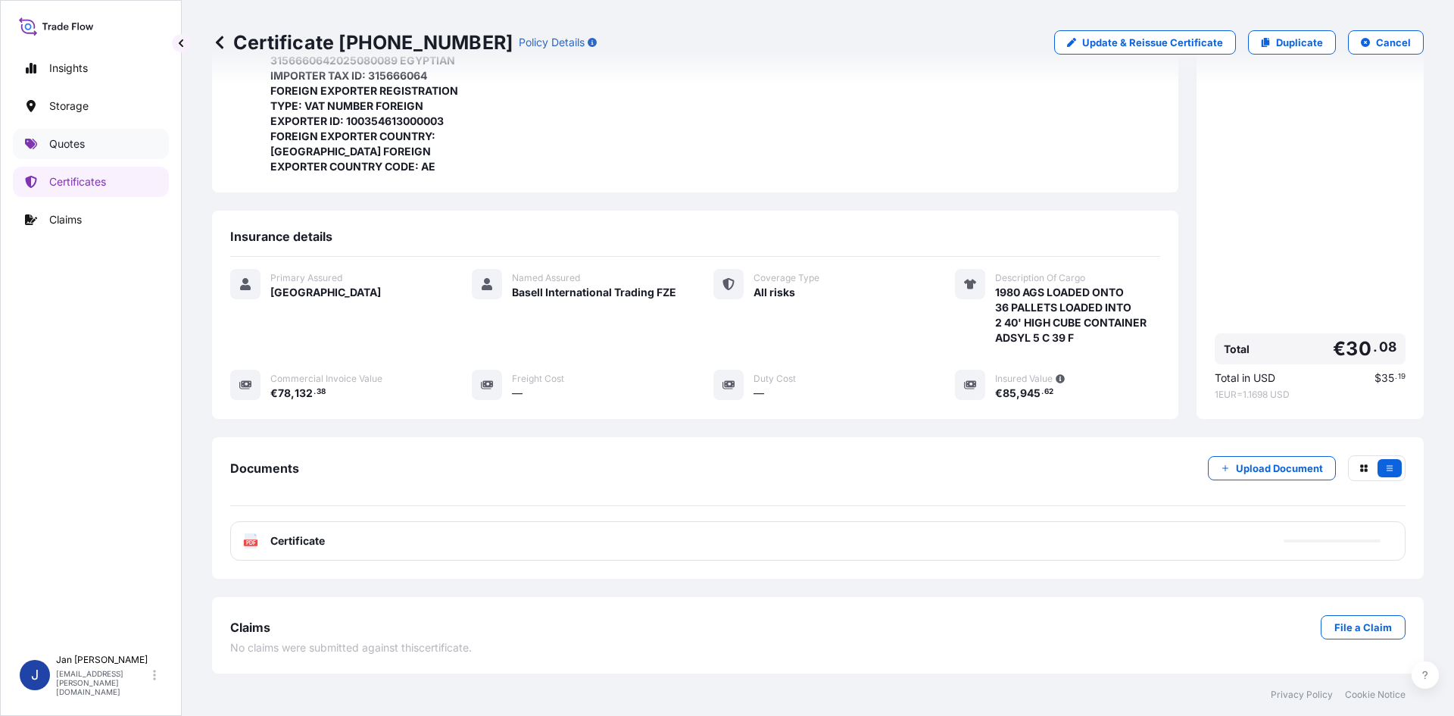
click at [105, 138] on link "Quotes" at bounding box center [91, 144] width 156 height 30
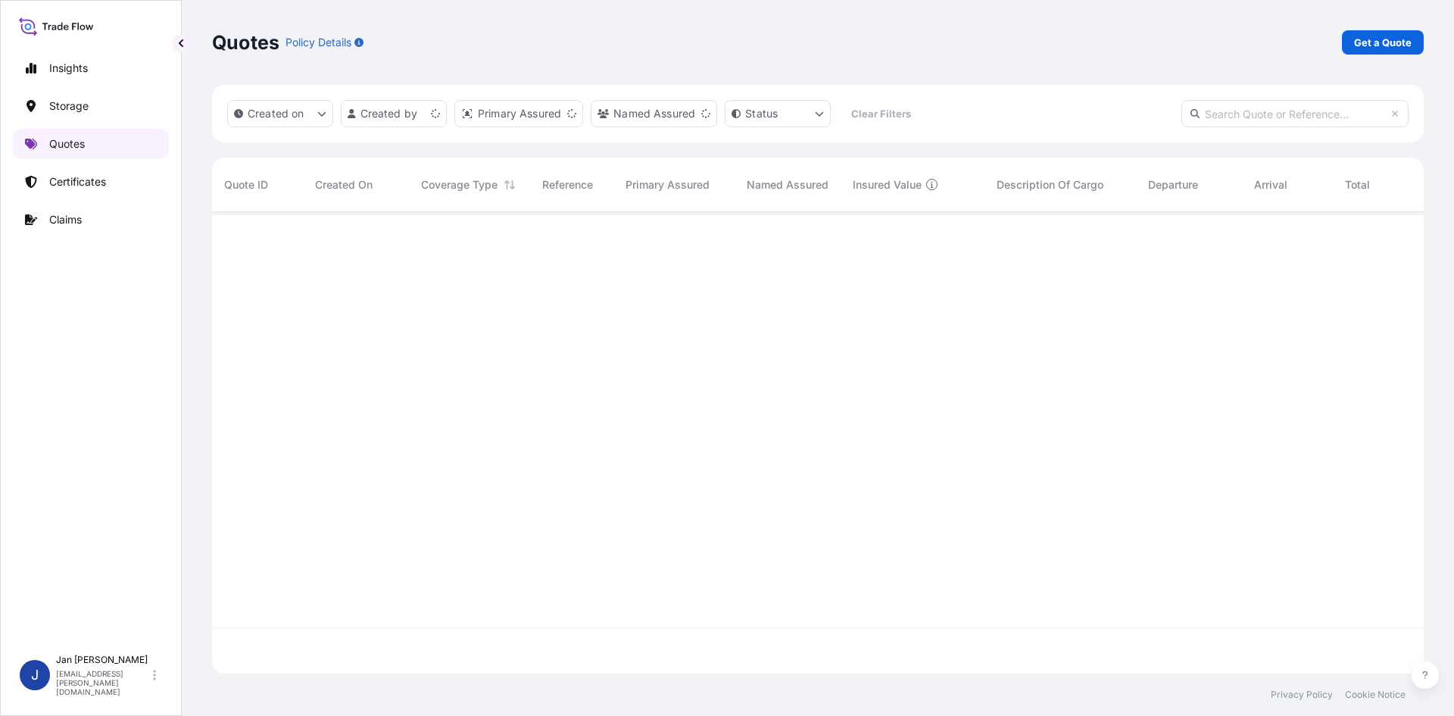
scroll to position [458, 1201]
click at [1380, 48] on p "Get a Quote" at bounding box center [1383, 42] width 58 height 15
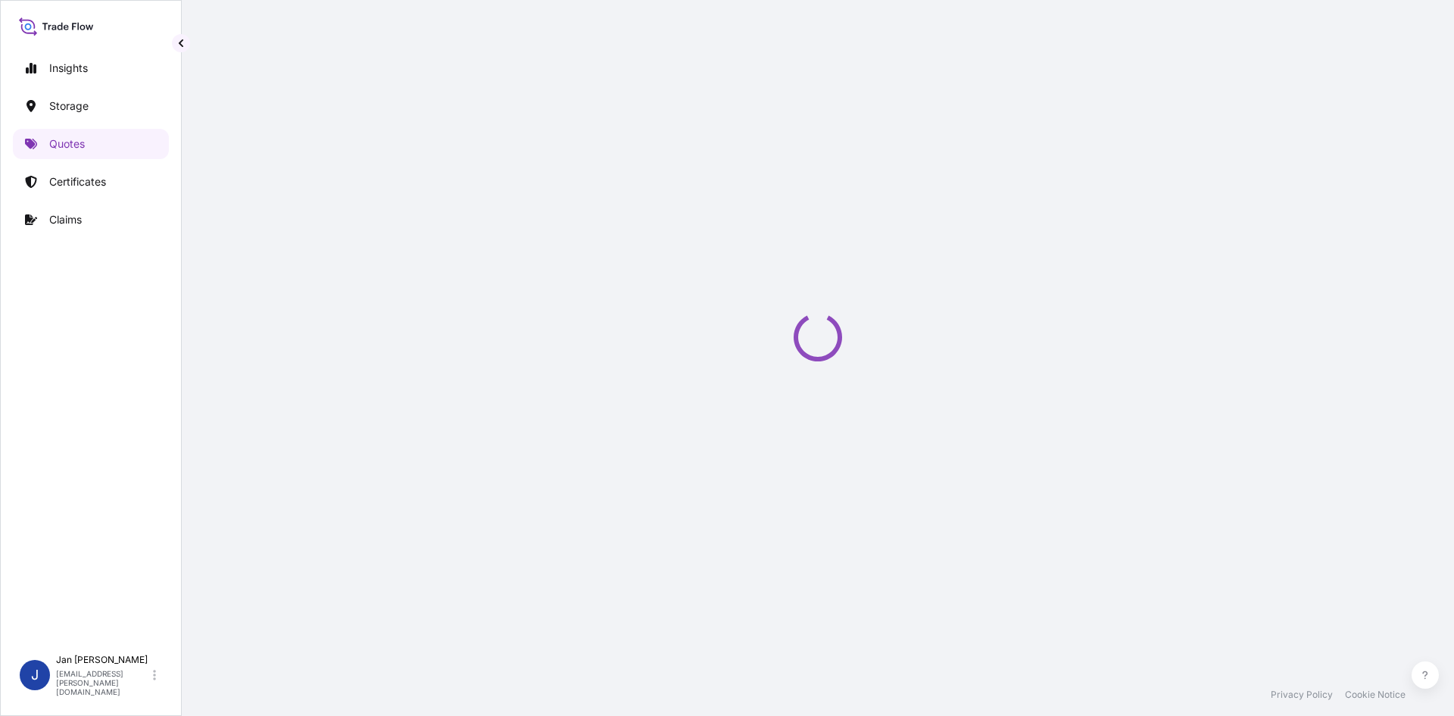
select select "Water"
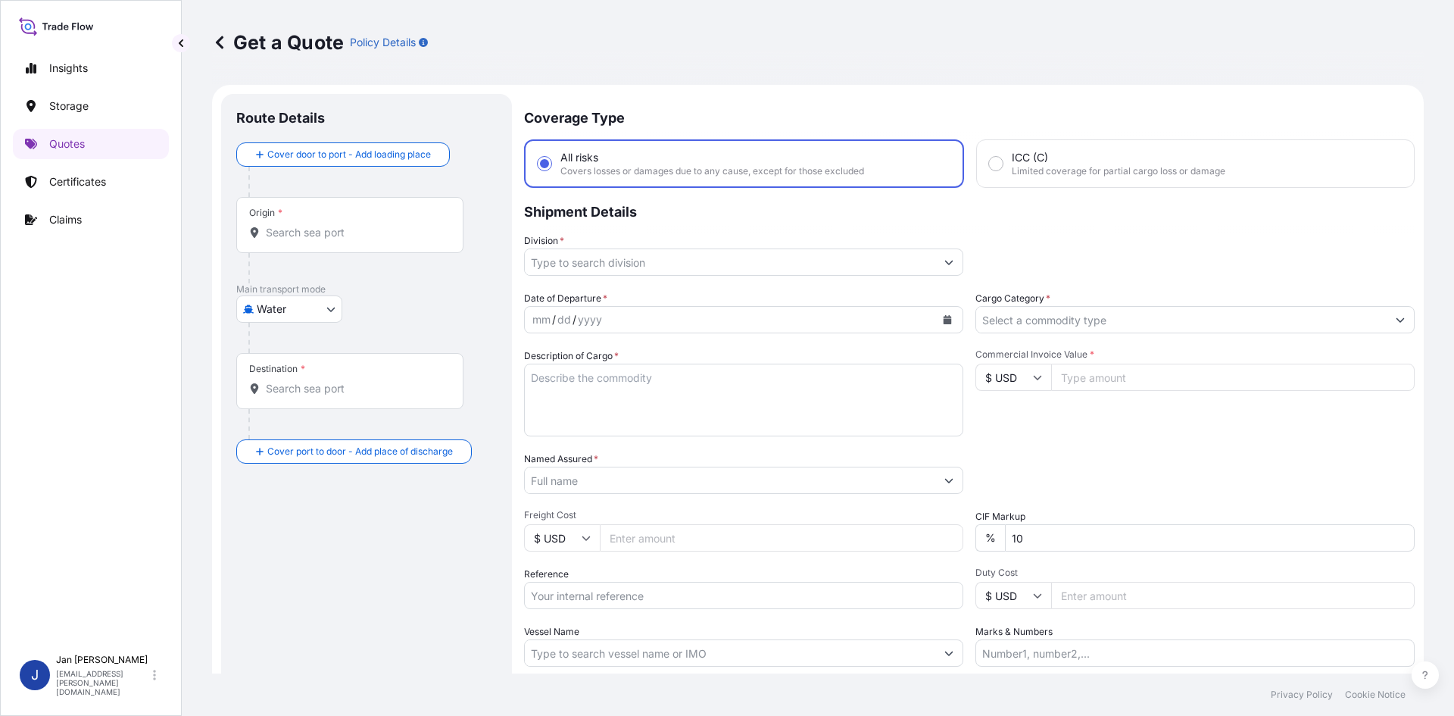
scroll to position [24, 0]
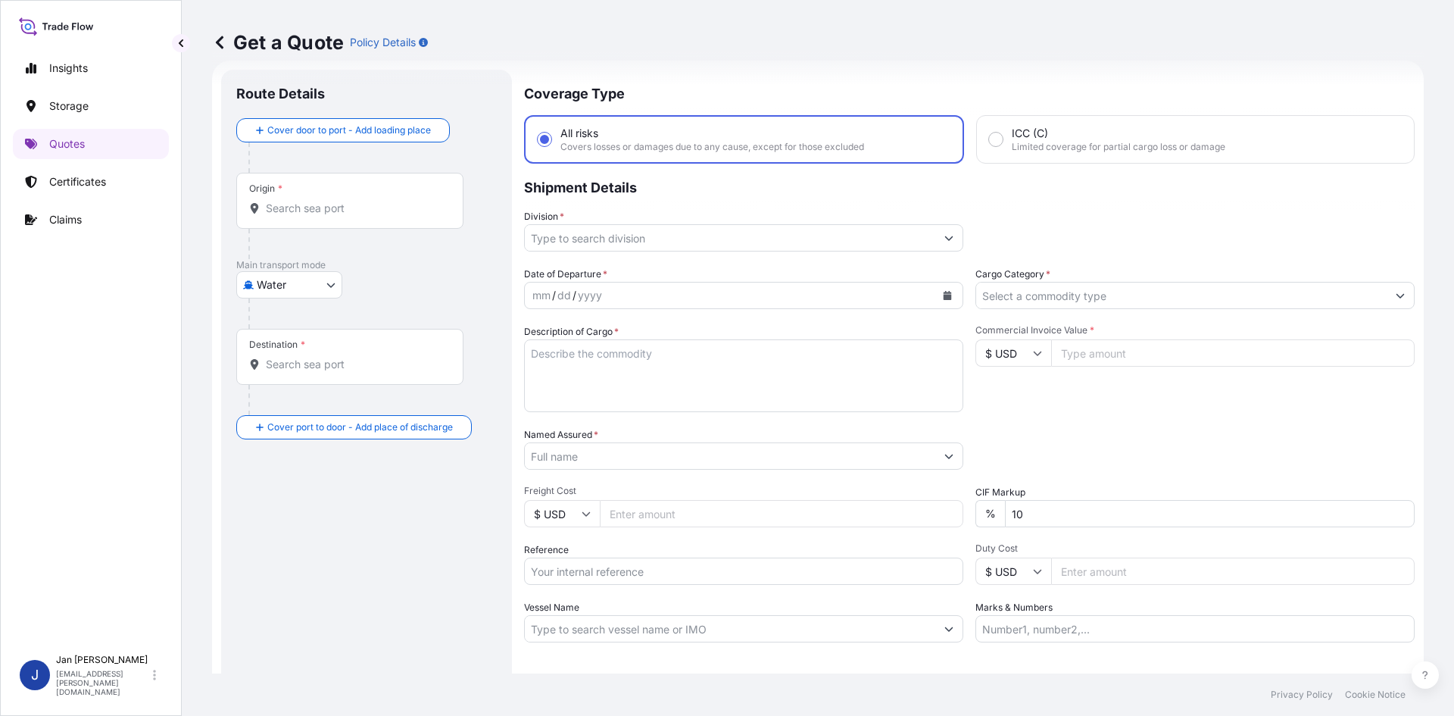
click at [595, 572] on input "Reference" at bounding box center [743, 570] width 439 height 27
paste input "1187435256"
click at [669, 574] on input "1187435256" at bounding box center [743, 570] width 439 height 27
paste input "5013225334 5013217075"
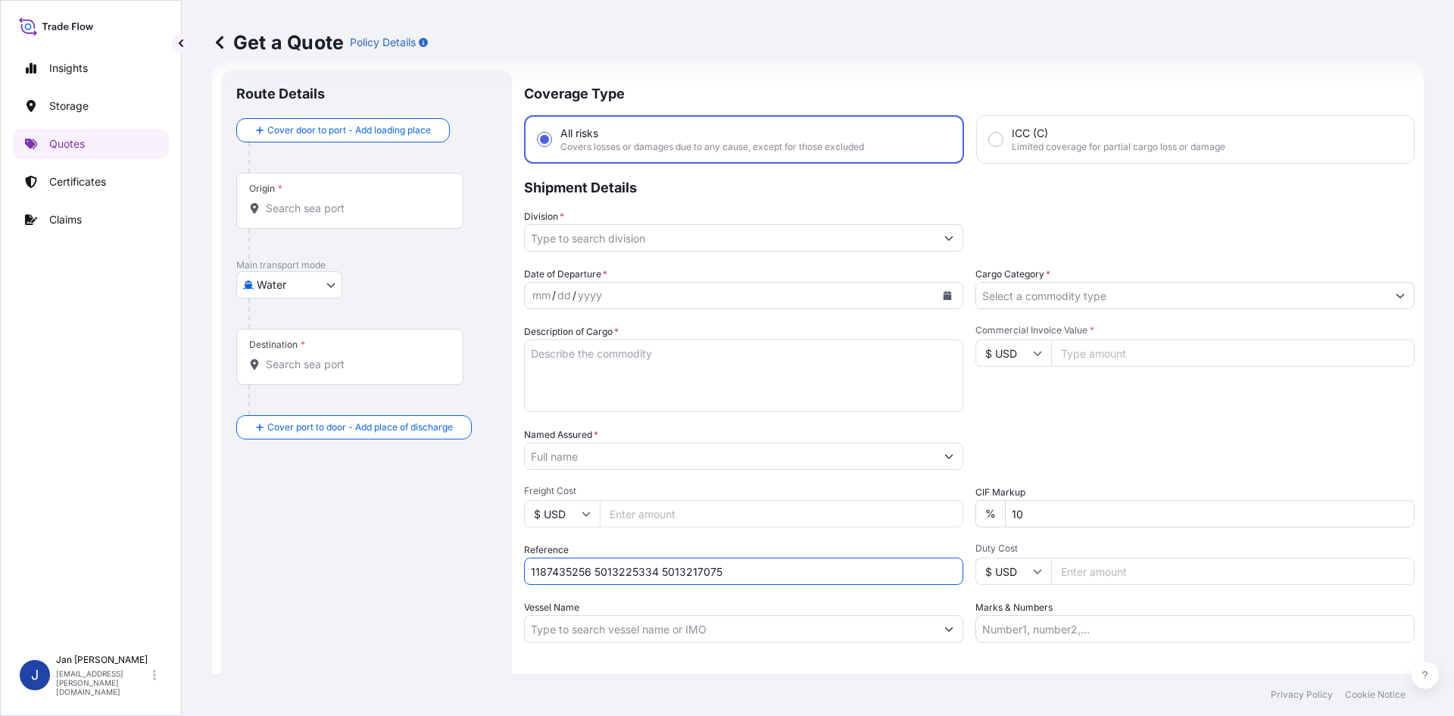
type input "1187435256 5013225334 5013217075"
click at [681, 458] on input "Named Assured *" at bounding box center [730, 455] width 411 height 27
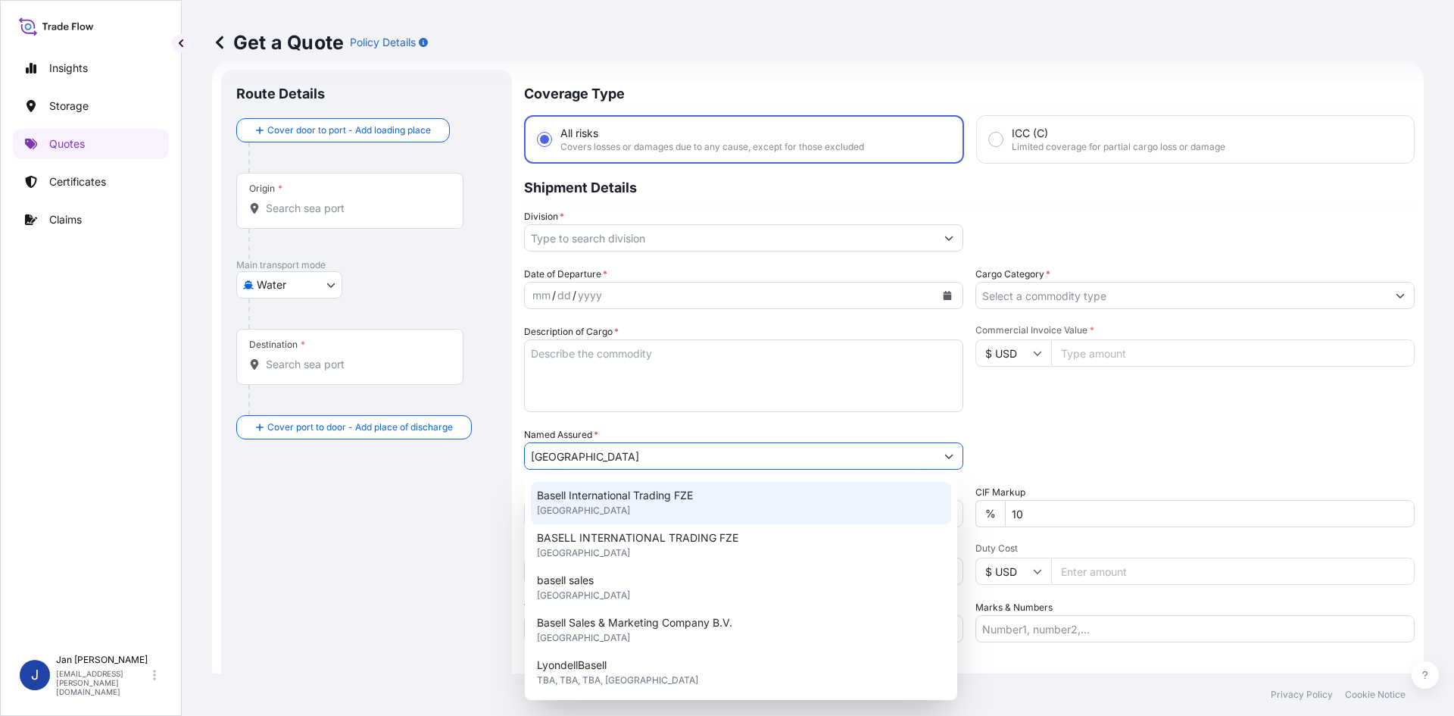
click at [710, 508] on div "Basell International Trading FZE [GEOGRAPHIC_DATA]" at bounding box center [741, 503] width 420 height 42
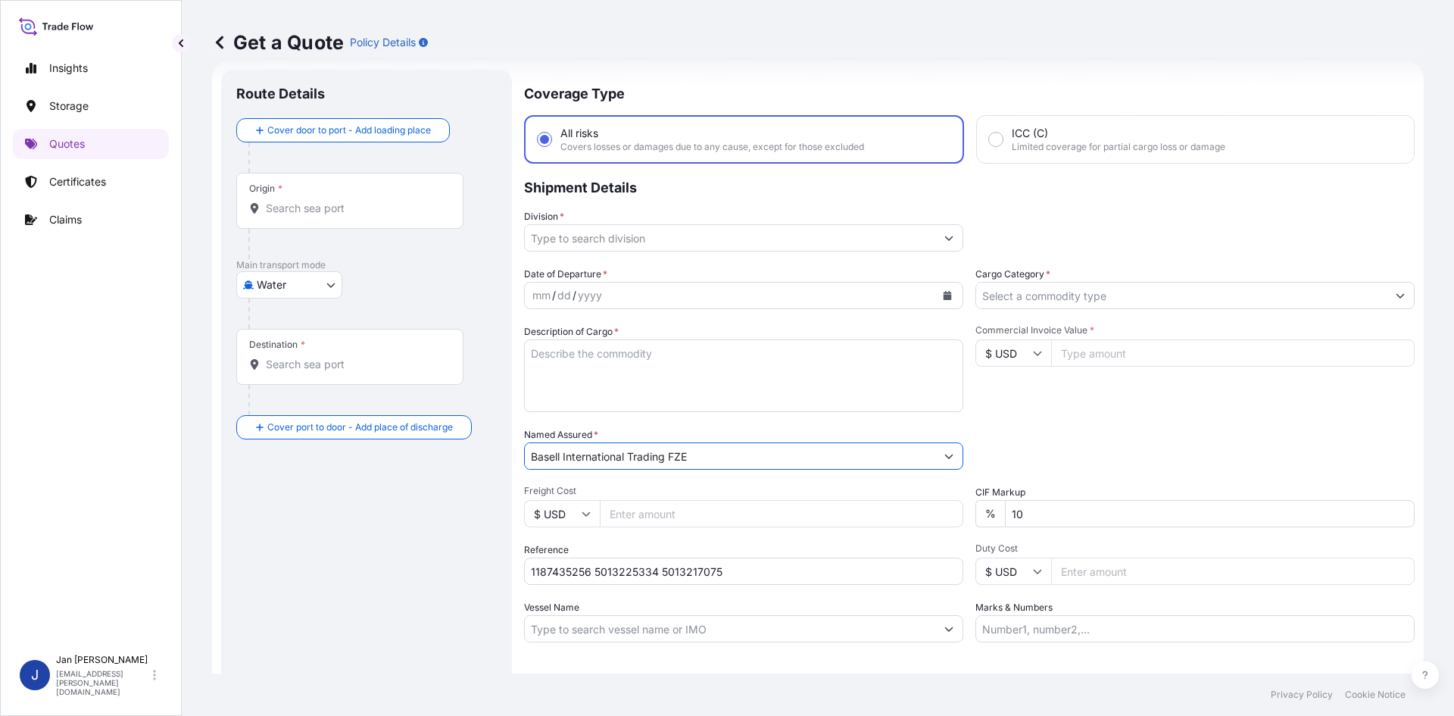
type input "Basell International Trading FZE"
click at [935, 290] on button "Calendar" at bounding box center [947, 295] width 24 height 24
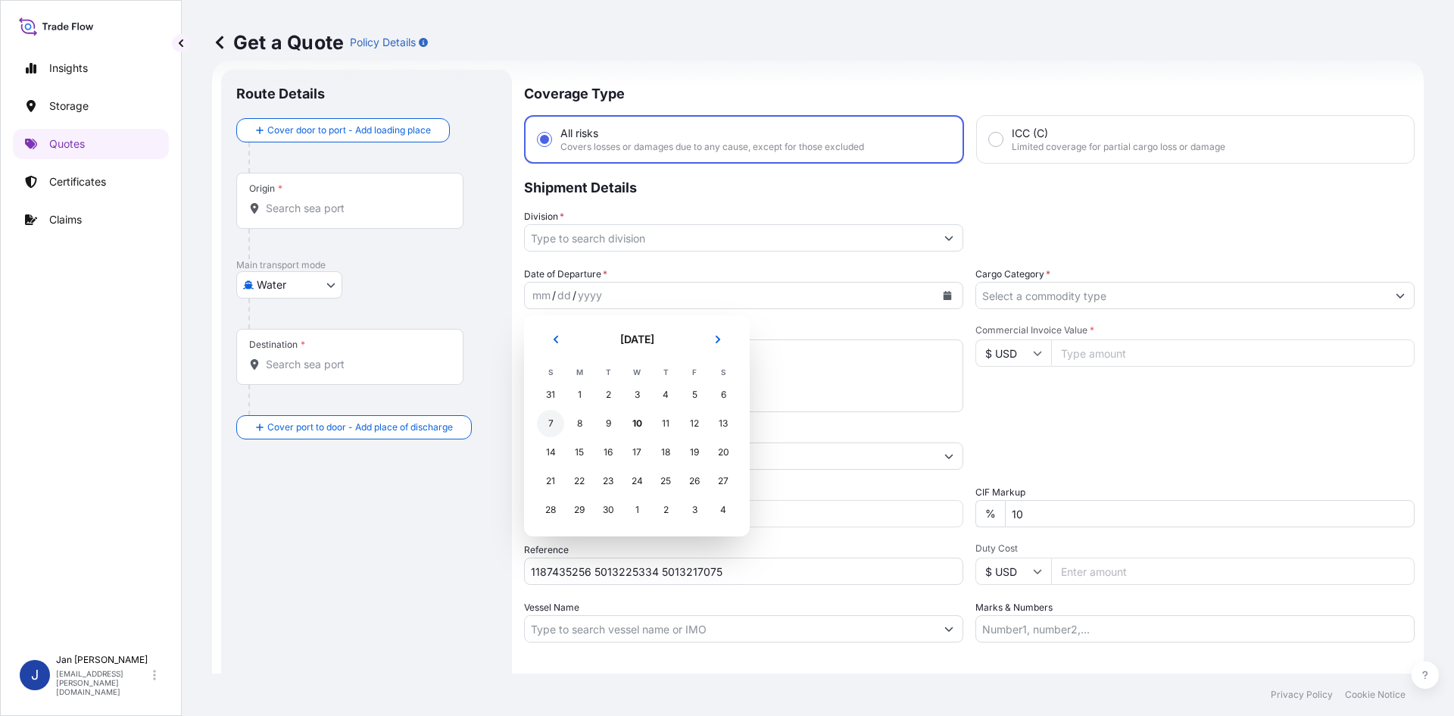
click at [557, 424] on div "7" at bounding box center [550, 423] width 27 height 27
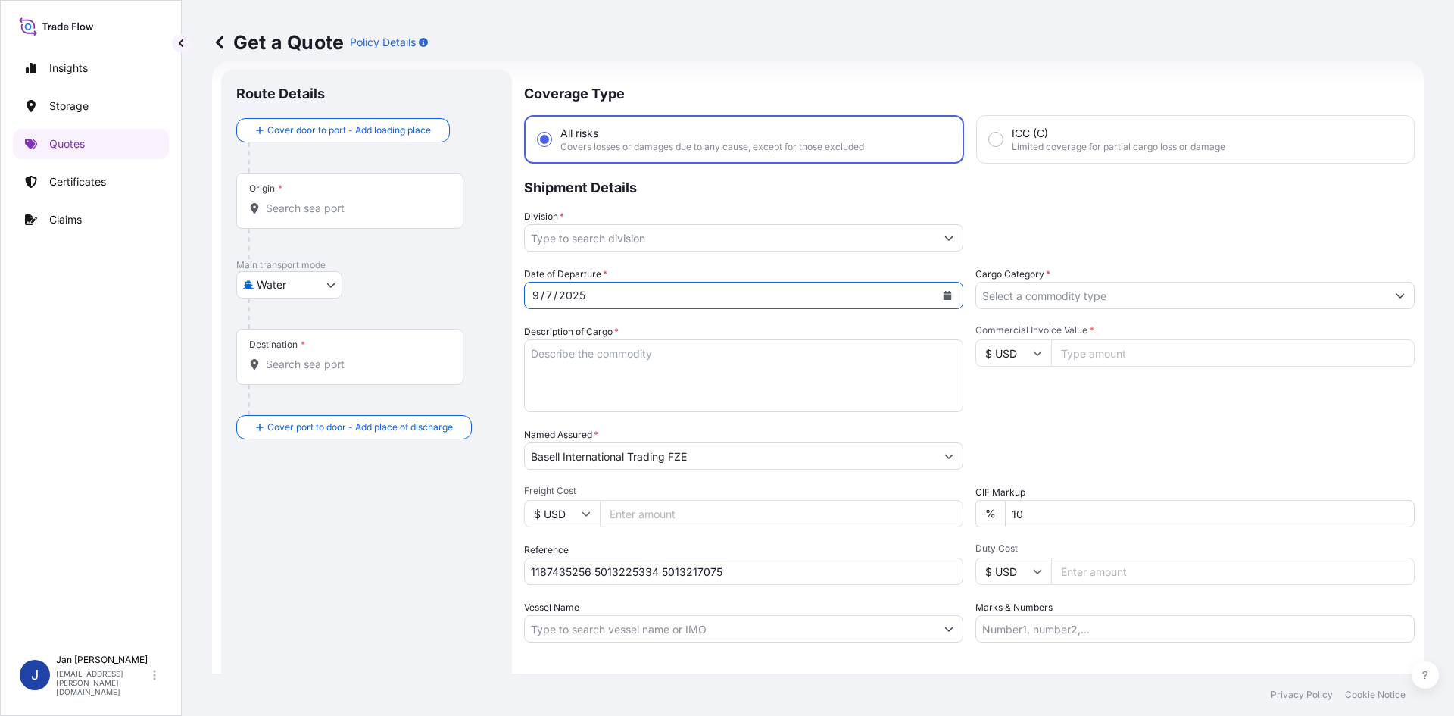
click at [729, 243] on input "Division *" at bounding box center [730, 237] width 411 height 27
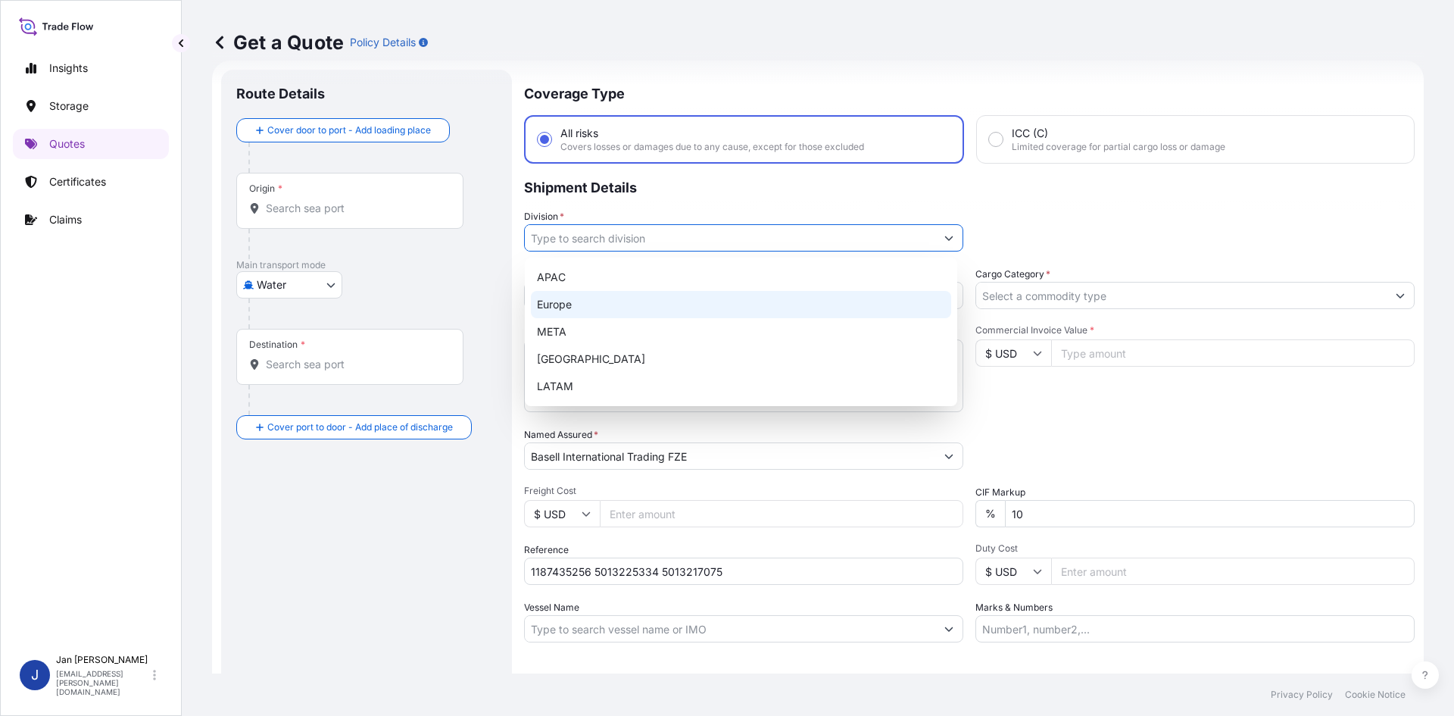
click at [695, 299] on div "Europe" at bounding box center [741, 304] width 420 height 27
type input "Europe"
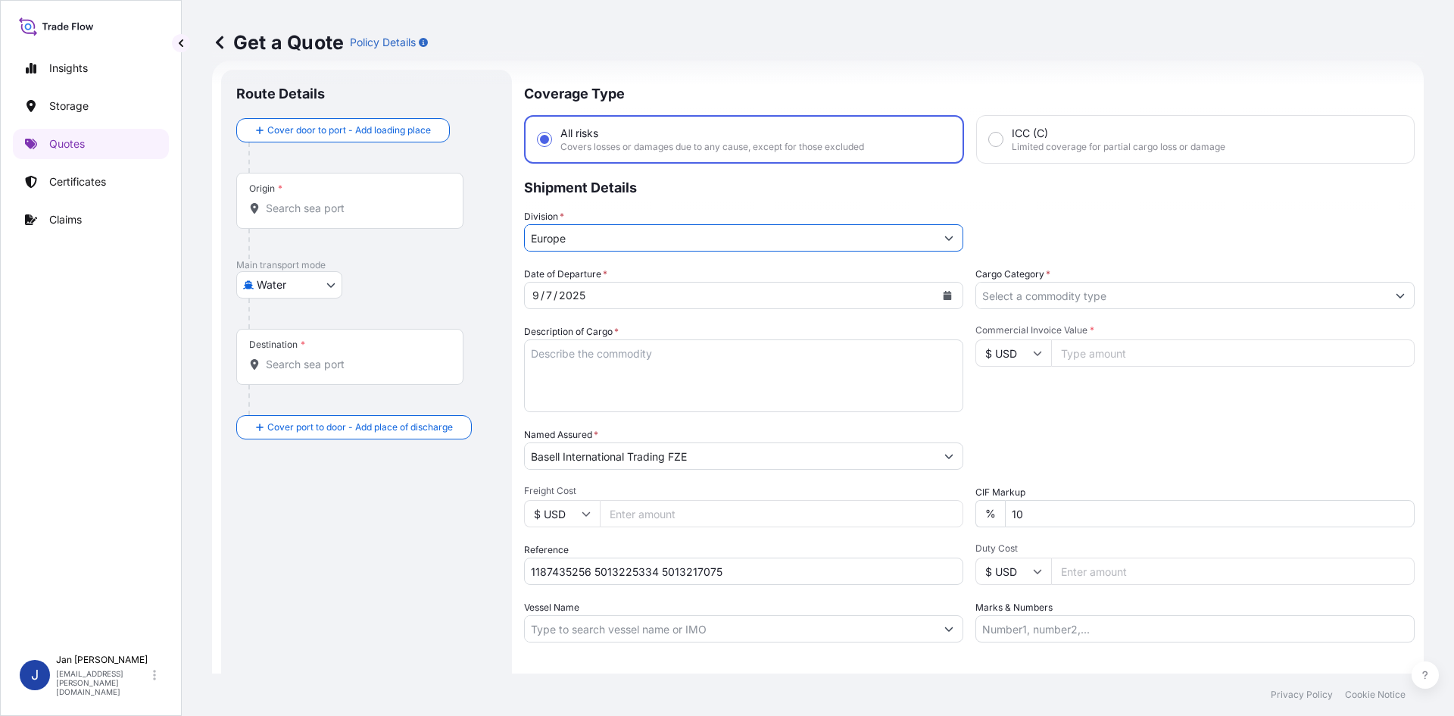
click at [1057, 305] on input "Cargo Category *" at bounding box center [1181, 295] width 411 height 27
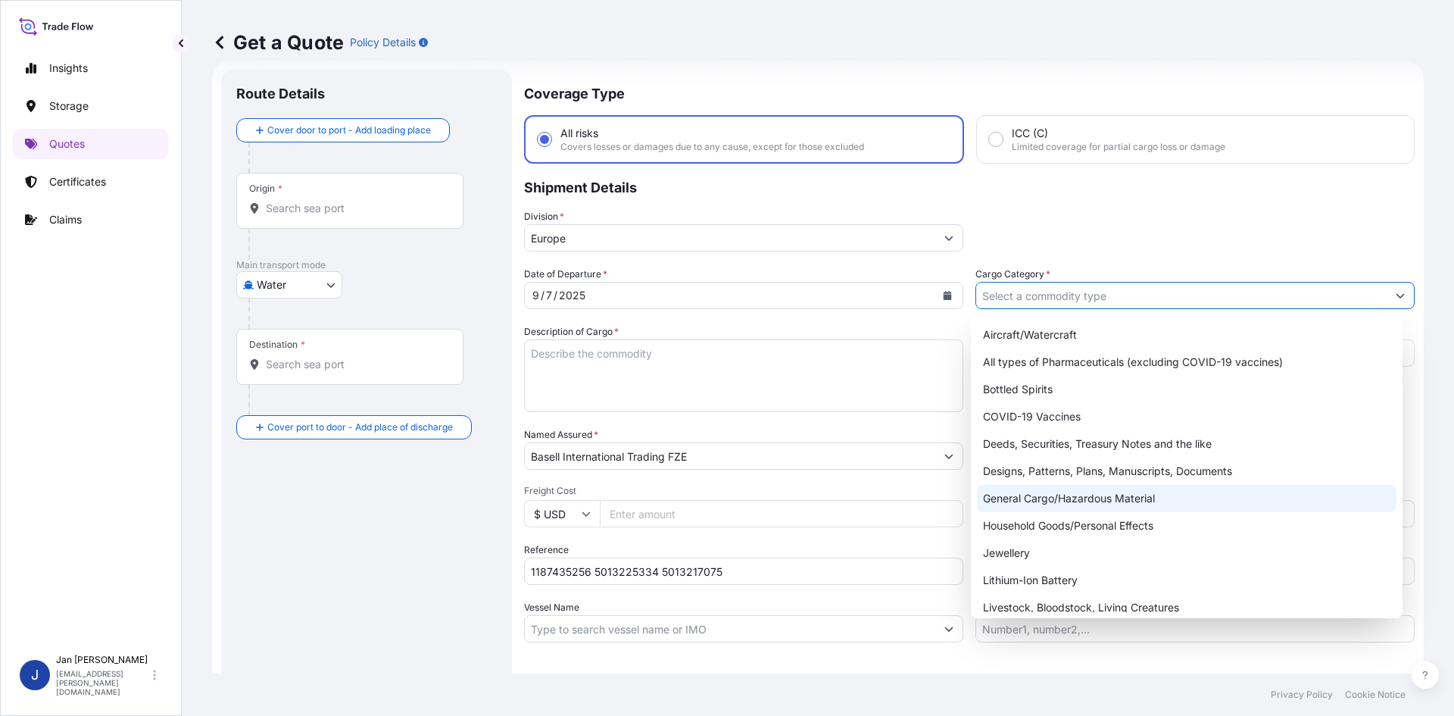
click at [1060, 501] on div "General Cargo/Hazardous Material" at bounding box center [1187, 498] width 420 height 27
type input "General Cargo/Hazardous Material"
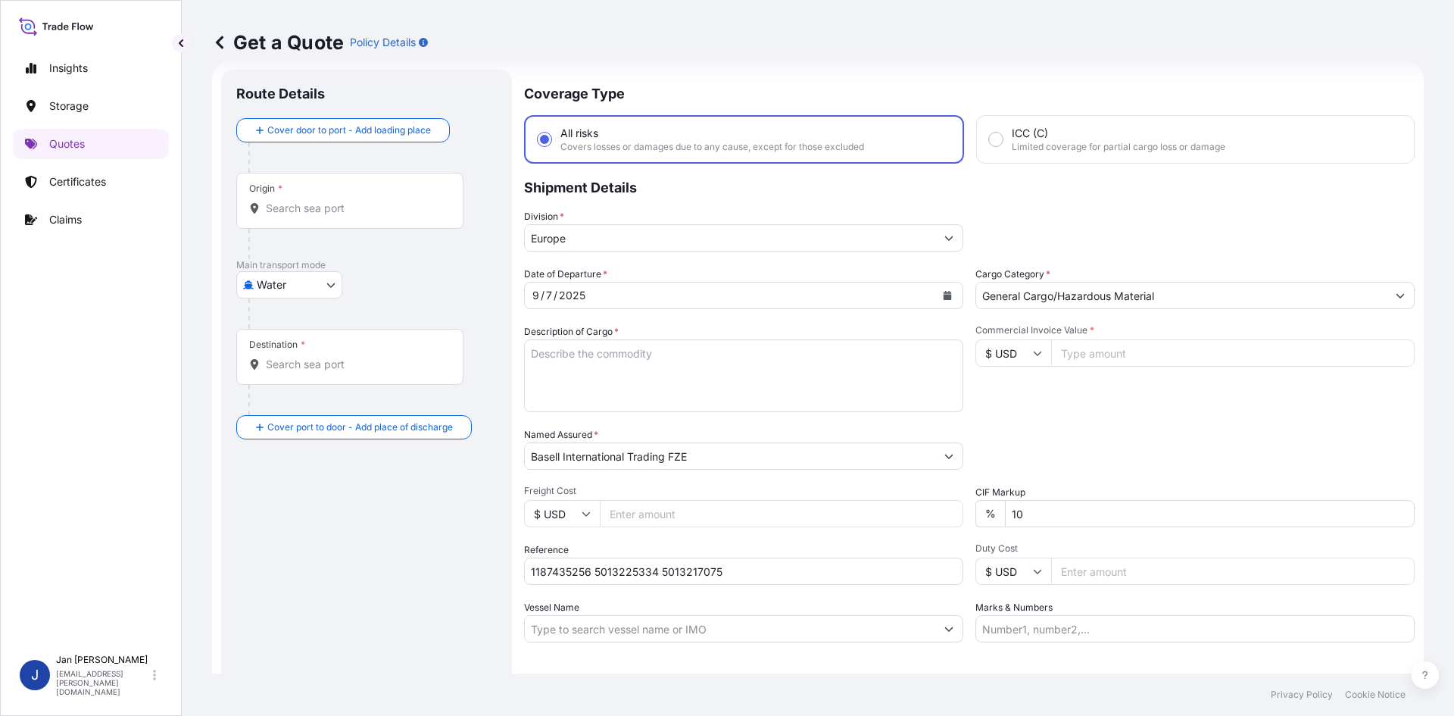
drag, startPoint x: 619, startPoint y: 350, endPoint x: 564, endPoint y: 351, distance: 55.3
click at [619, 350] on textarea "Description of Cargo *" at bounding box center [743, 375] width 439 height 73
paste textarea "BAGS LOADED ONTO 54 PALLETS LOADED INTO 3 40' HIGH CUBE CONTAINER ADSYL 5 C 37 …"
click at [532, 351] on textarea "BAGS LOADED ONTO 54 PALLETS LOADED INTO 3 40' HIGH CUBE CONTAINER ADSYL 5 C 37 …" at bounding box center [743, 375] width 439 height 73
type textarea "2970 BAGS LOADED ONTO 54 PALLETS LOADED INTO 3 40' HIGH CUBE CONTAINER ADSYL 5 …"
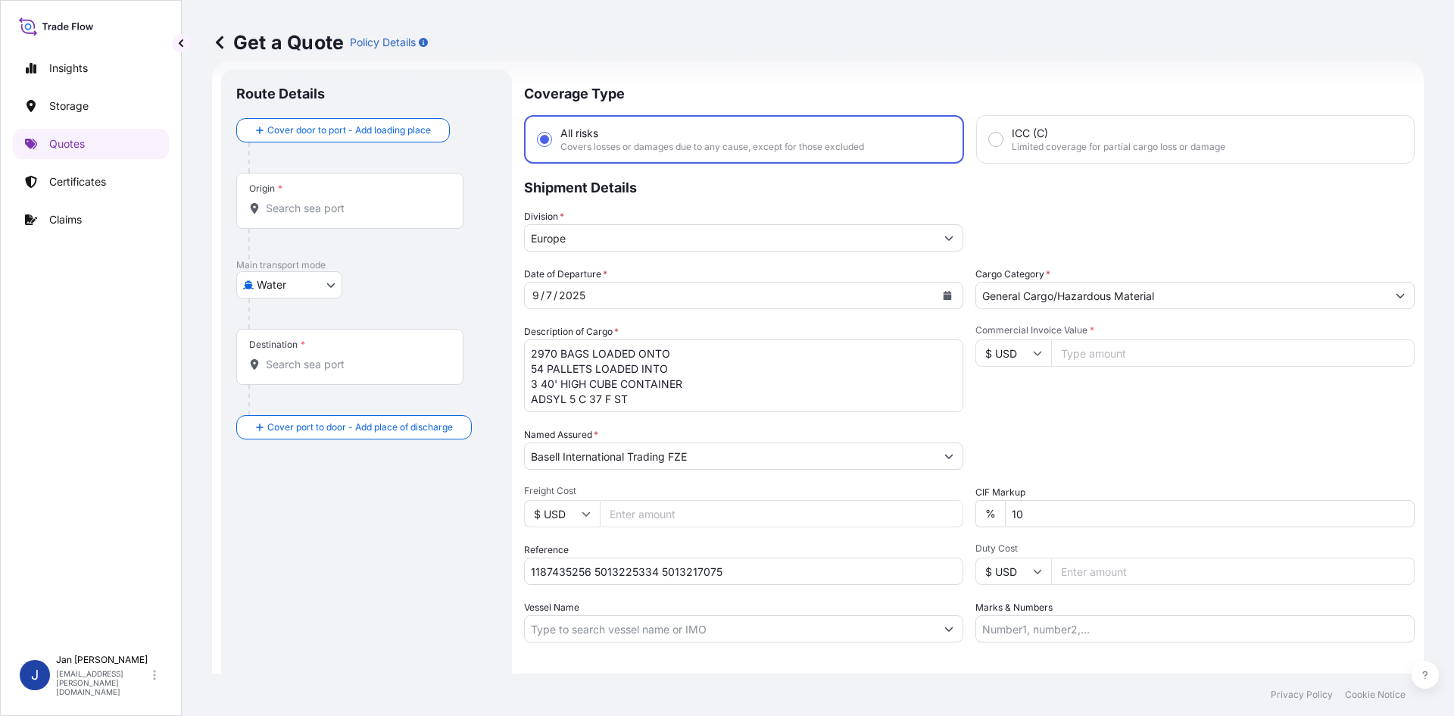
click at [1011, 624] on input "Marks & Numbers" at bounding box center [1195, 628] width 439 height 27
paste input "ACID: 2025228732025080083EGYPTIAN IMPO RTER TAX ID: 202522873FOREIGN EXPORTER R…"
type input "ACID: 2025228732025080083EGYPTIAN IMPO RTER TAX ID: 202522873FOREIGN EXPORTER R…"
click at [998, 650] on div "Coverage Type All risks Covers losses or damages due to any cause, except for t…" at bounding box center [969, 413] width 891 height 686
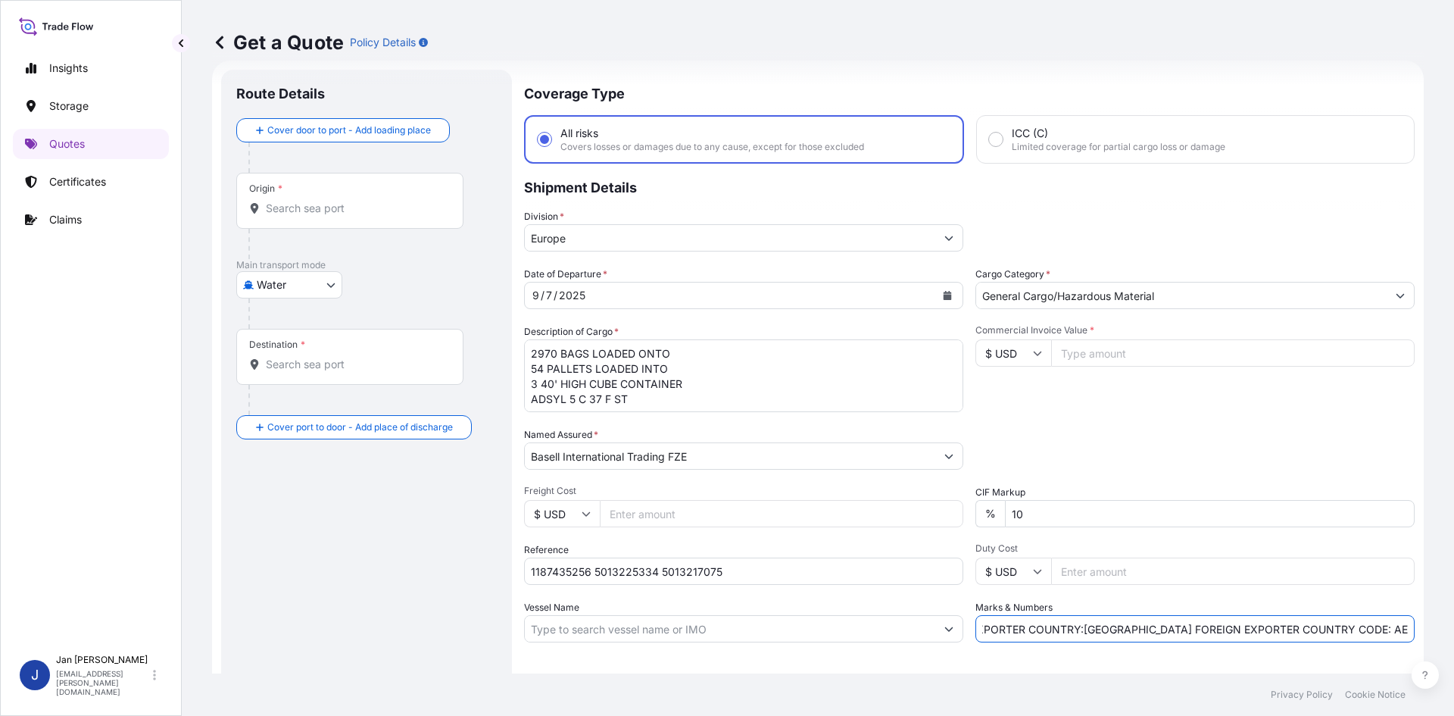
scroll to position [0, 0]
drag, startPoint x: 1160, startPoint y: 339, endPoint x: 1138, endPoint y: 354, distance: 26.5
click at [1159, 341] on div "Commercial Invoice Value * $ USD" at bounding box center [1195, 368] width 439 height 88
click at [1137, 354] on input "Commercial Invoice Value *" at bounding box center [1233, 352] width 364 height 27
paste input "116844.75"
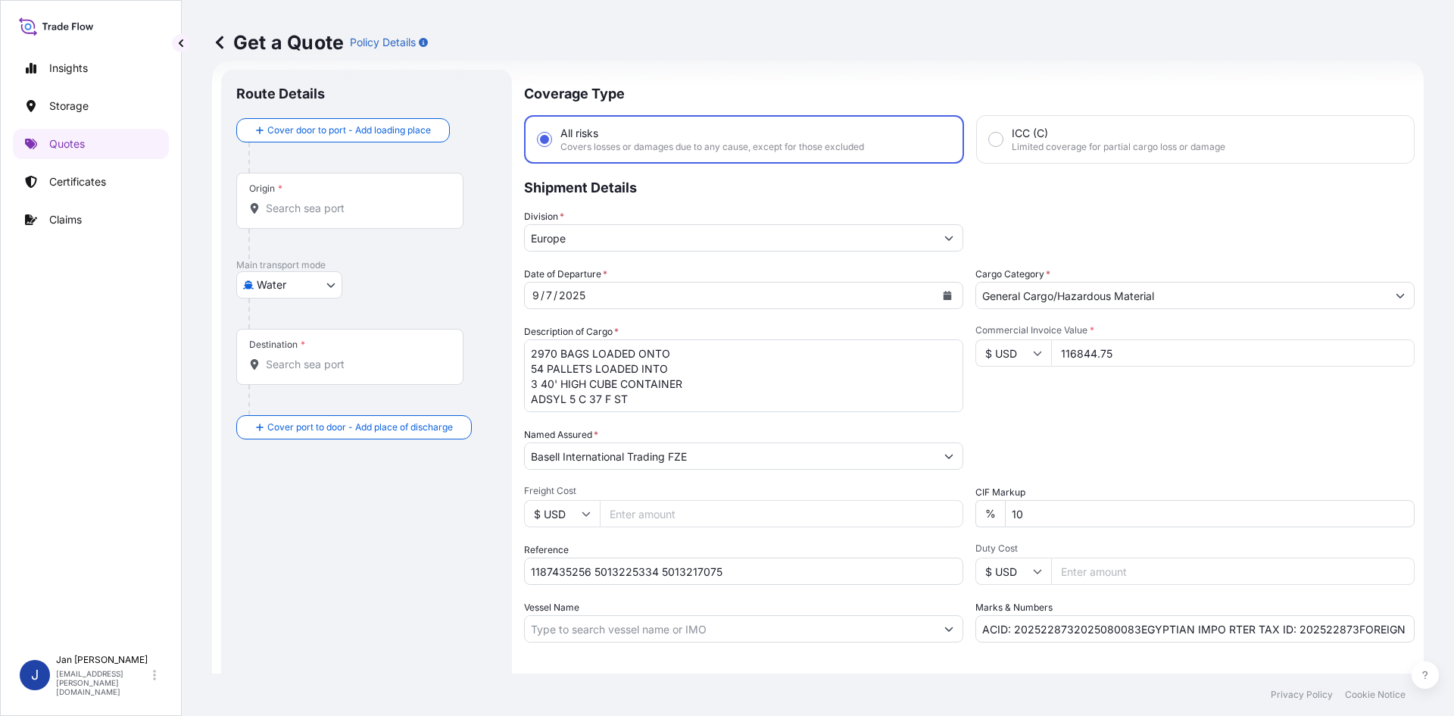
type input "116844.75"
click at [1004, 350] on input "$ USD" at bounding box center [1014, 352] width 76 height 27
click at [1004, 390] on div "€ EUR" at bounding box center [1008, 394] width 64 height 29
type input "€ EUR"
click at [1051, 439] on div "Packing Category Type to search a container mode Please select a primary mode o…" at bounding box center [1195, 448] width 439 height 42
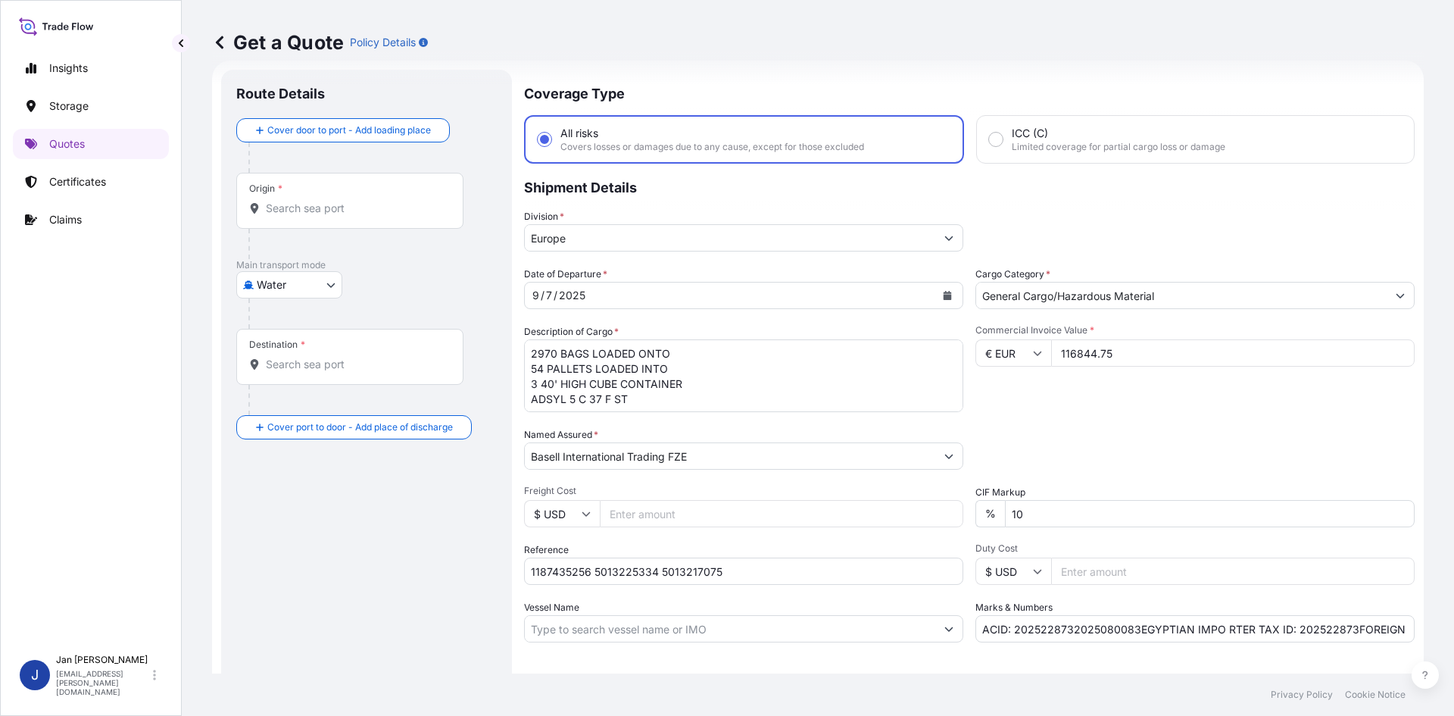
click at [299, 208] on input "Origin *" at bounding box center [355, 208] width 179 height 15
paste input "[GEOGRAPHIC_DATA], [GEOGRAPHIC_DATA]"
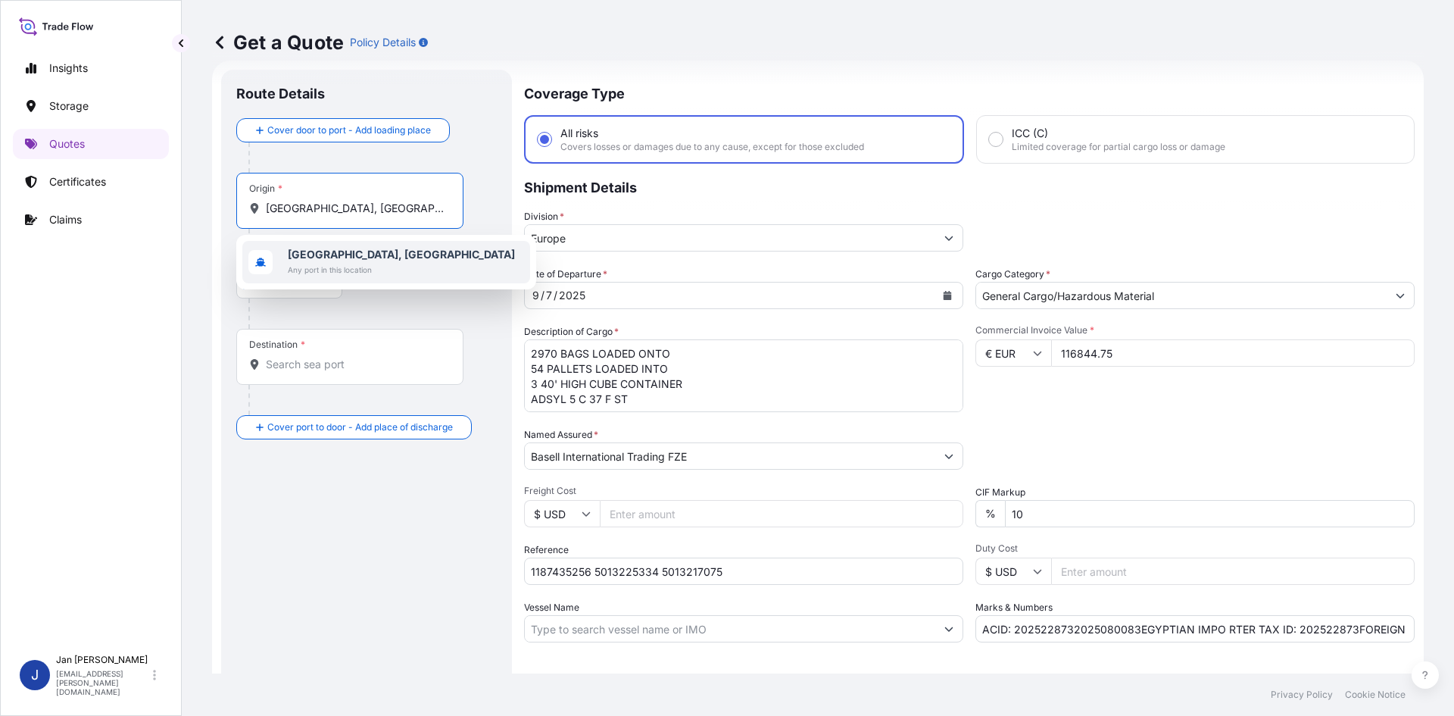
click at [345, 249] on b "[GEOGRAPHIC_DATA], [GEOGRAPHIC_DATA]" at bounding box center [401, 254] width 227 height 13
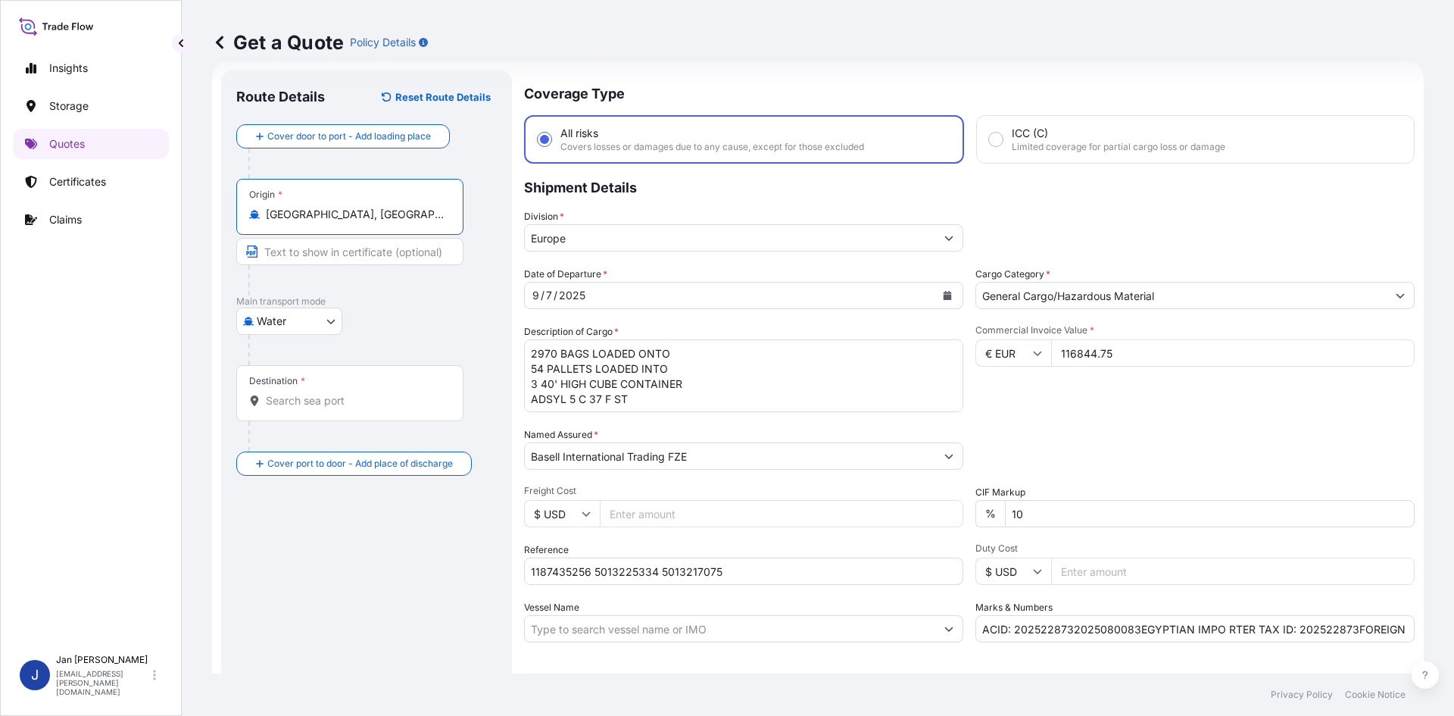
type input "[GEOGRAPHIC_DATA], [GEOGRAPHIC_DATA]"
click at [426, 295] on div at bounding box center [355, 280] width 215 height 30
click at [365, 413] on div "Destination *" at bounding box center [349, 393] width 227 height 56
click at [365, 408] on input "Destination *" at bounding box center [355, 400] width 179 height 15
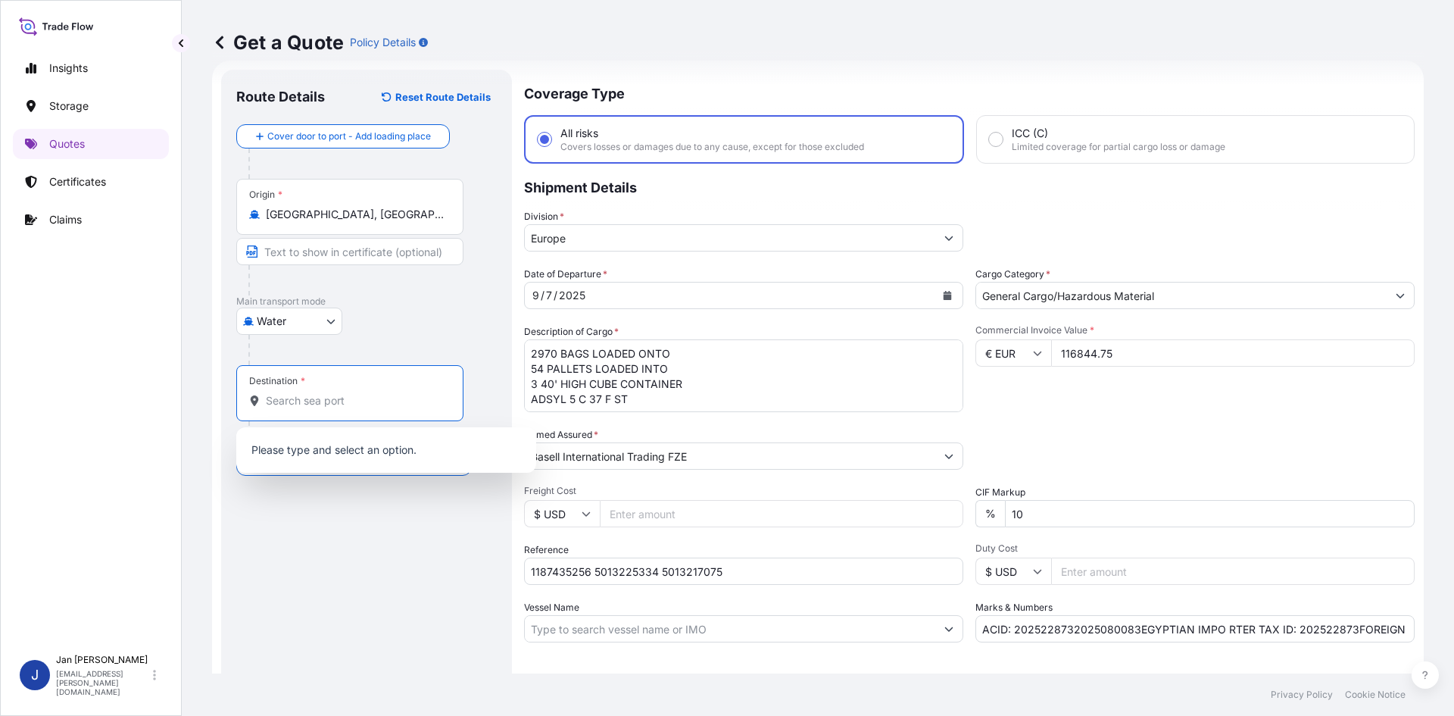
paste input "[GEOGRAPHIC_DATA], [GEOGRAPHIC_DATA]"
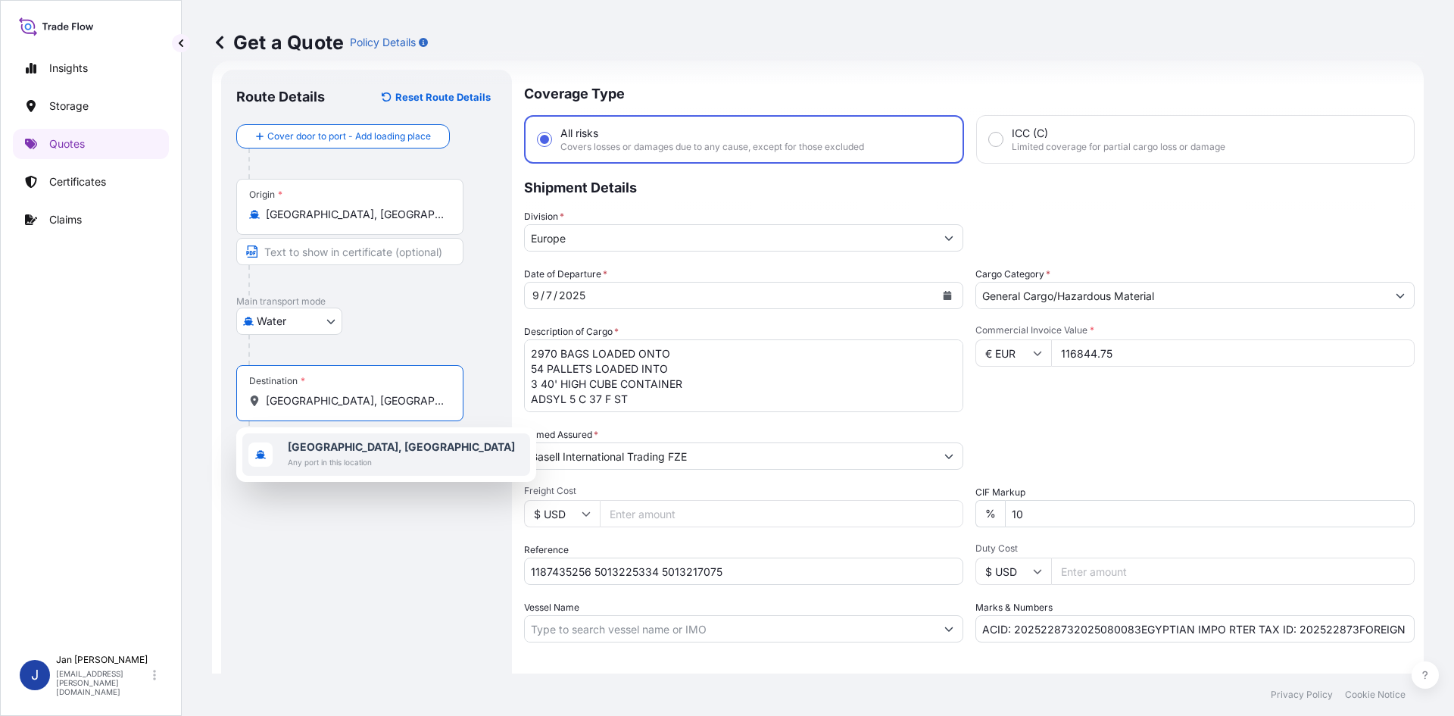
click at [364, 450] on b "[GEOGRAPHIC_DATA], [GEOGRAPHIC_DATA]" at bounding box center [401, 446] width 227 height 13
type input "[GEOGRAPHIC_DATA], [GEOGRAPHIC_DATA]"
click at [357, 545] on div "Route Details Reset Route Details Cover door to port - Add loading place Place …" at bounding box center [366, 412] width 261 height 655
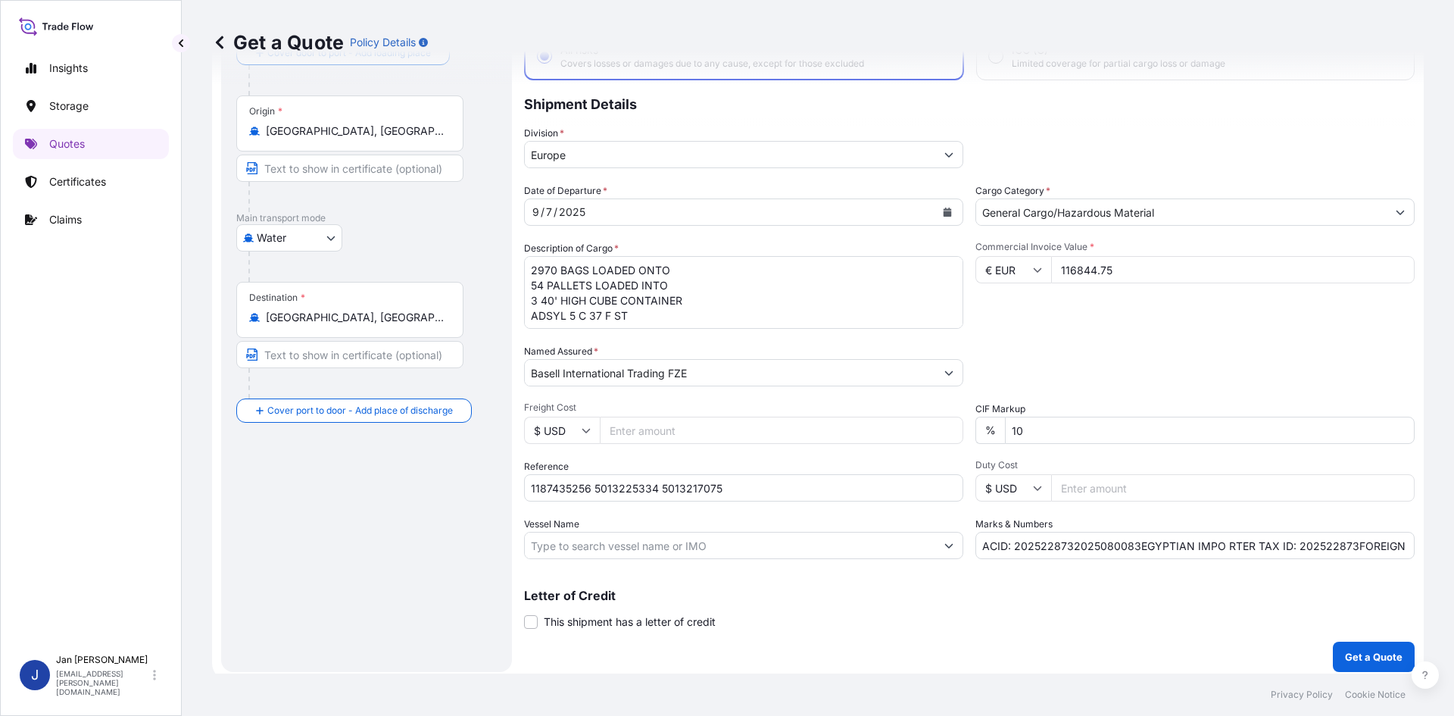
scroll to position [115, 0]
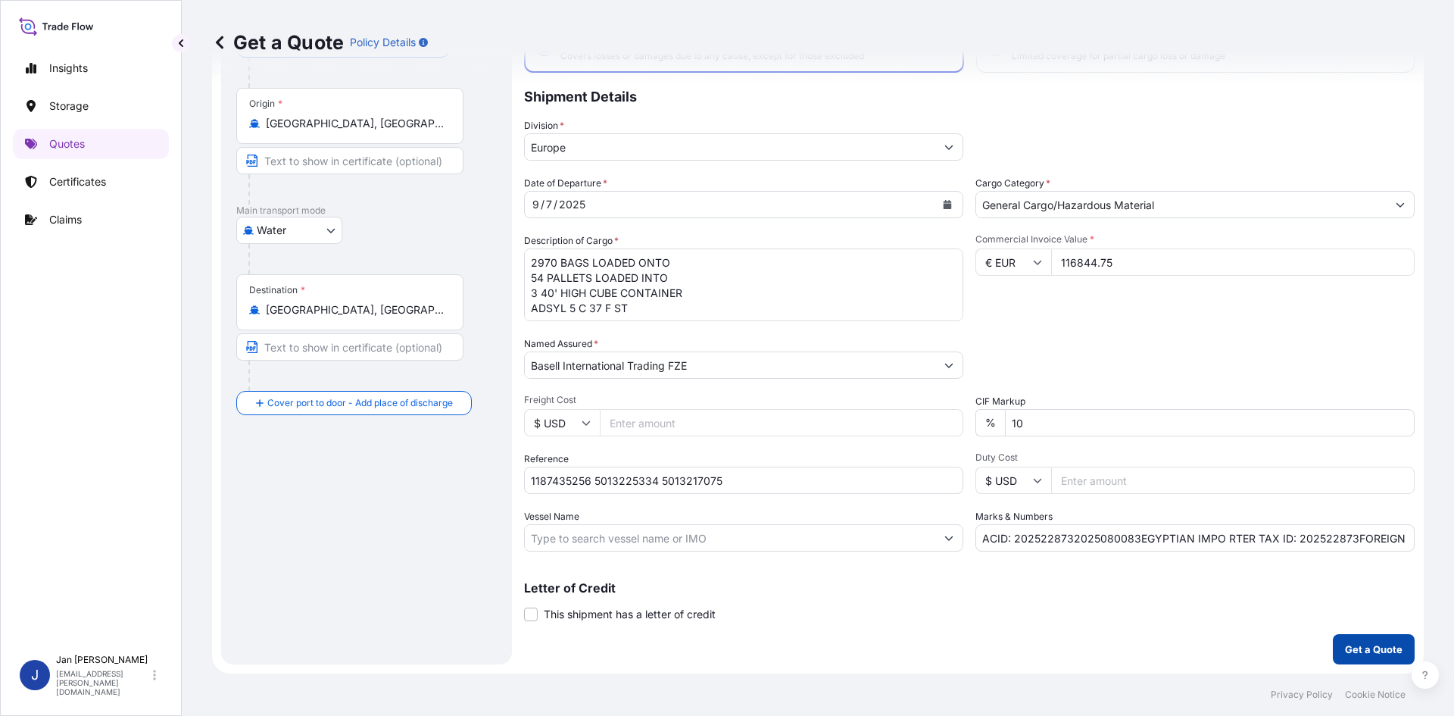
click at [1363, 647] on p "Get a Quote" at bounding box center [1374, 649] width 58 height 15
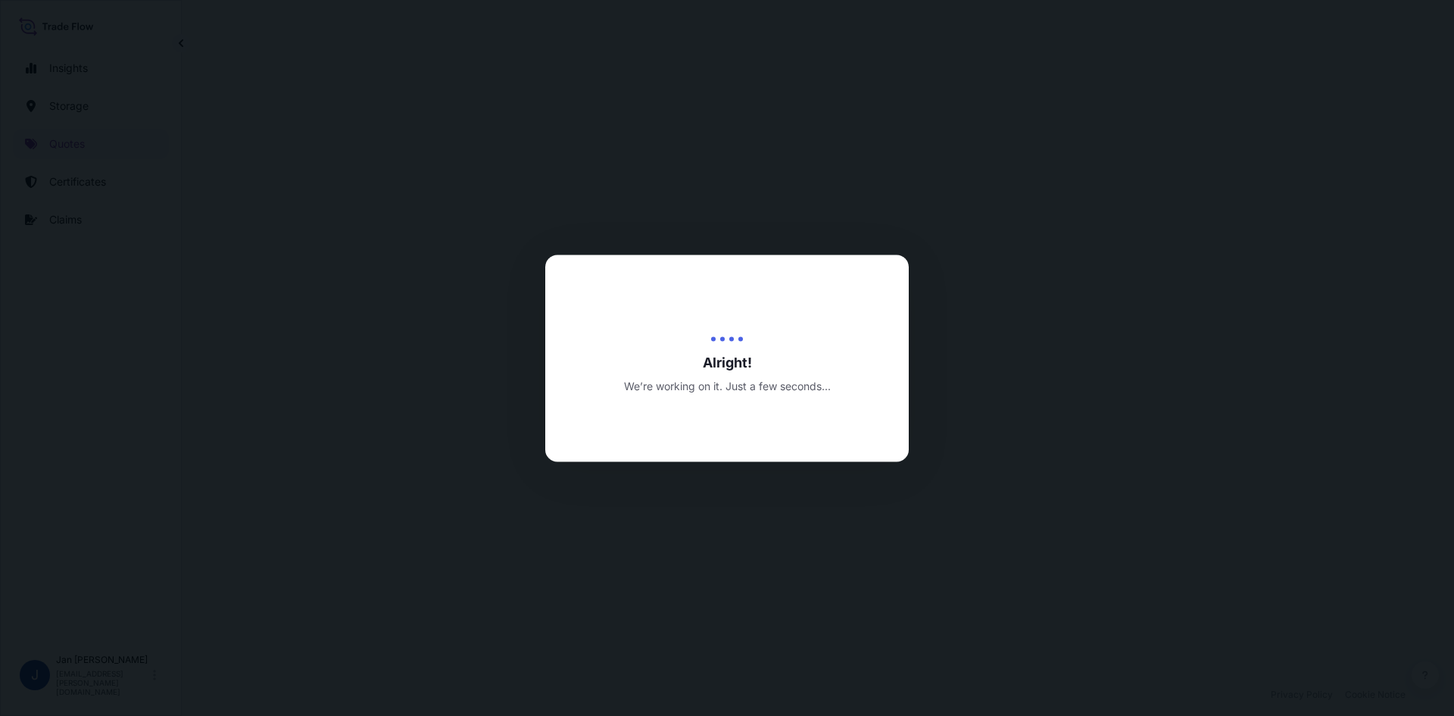
select select "Water"
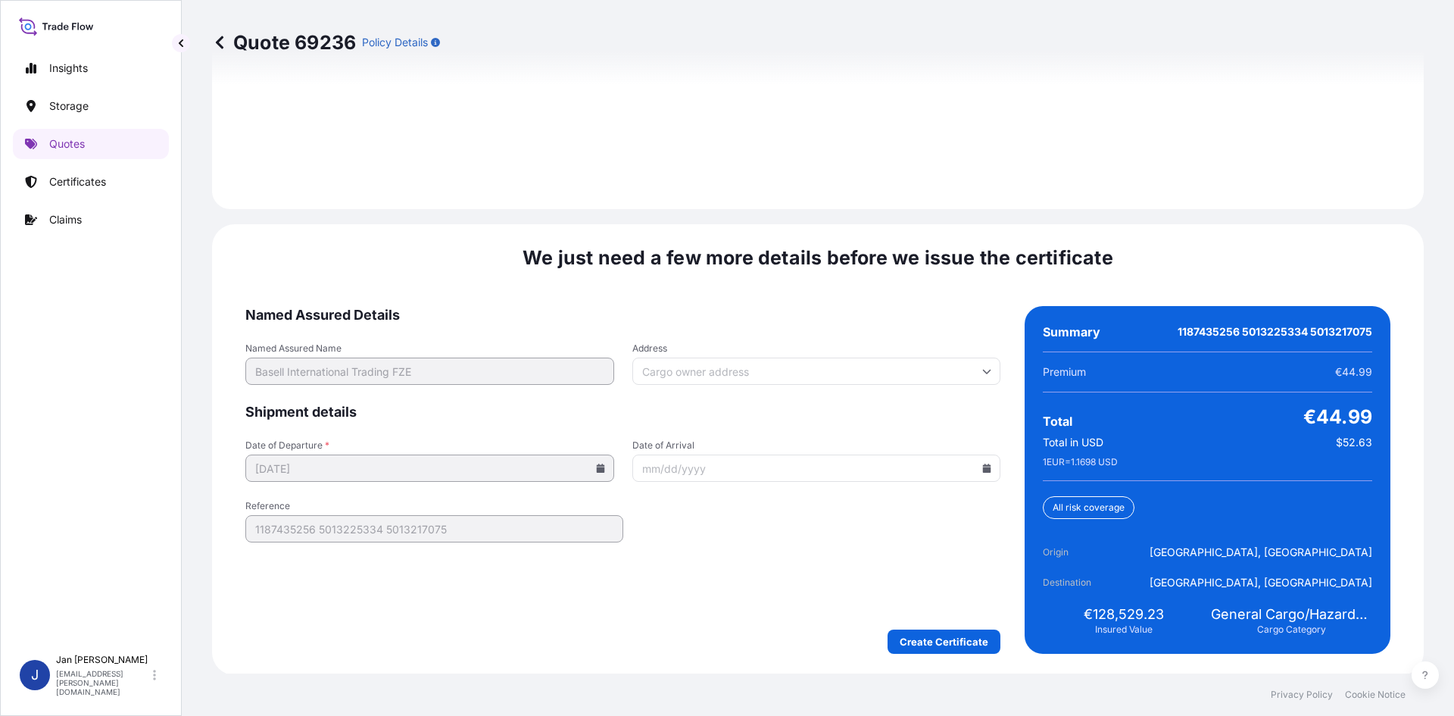
scroll to position [2173, 0]
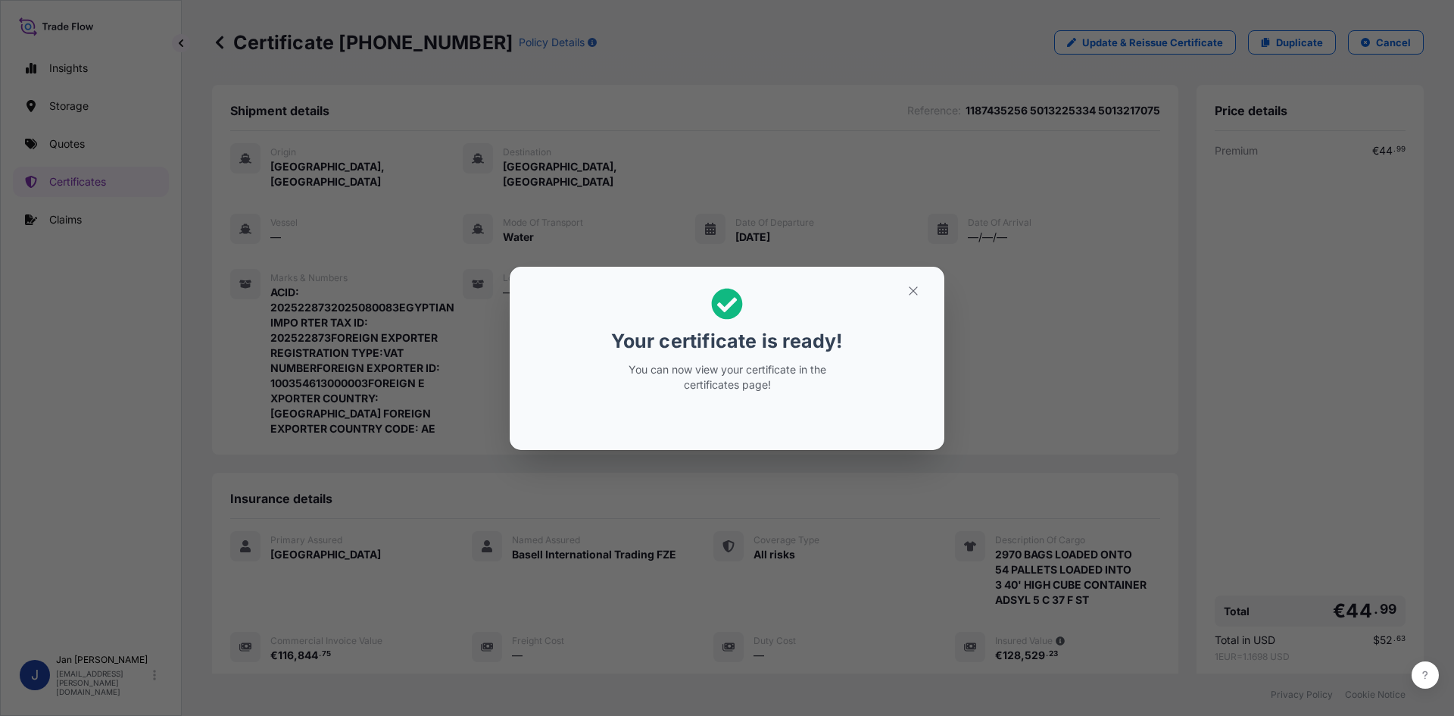
click at [395, 239] on div "Your certificate is ready! You can now view your certificate in the certificate…" at bounding box center [727, 358] width 1454 height 716
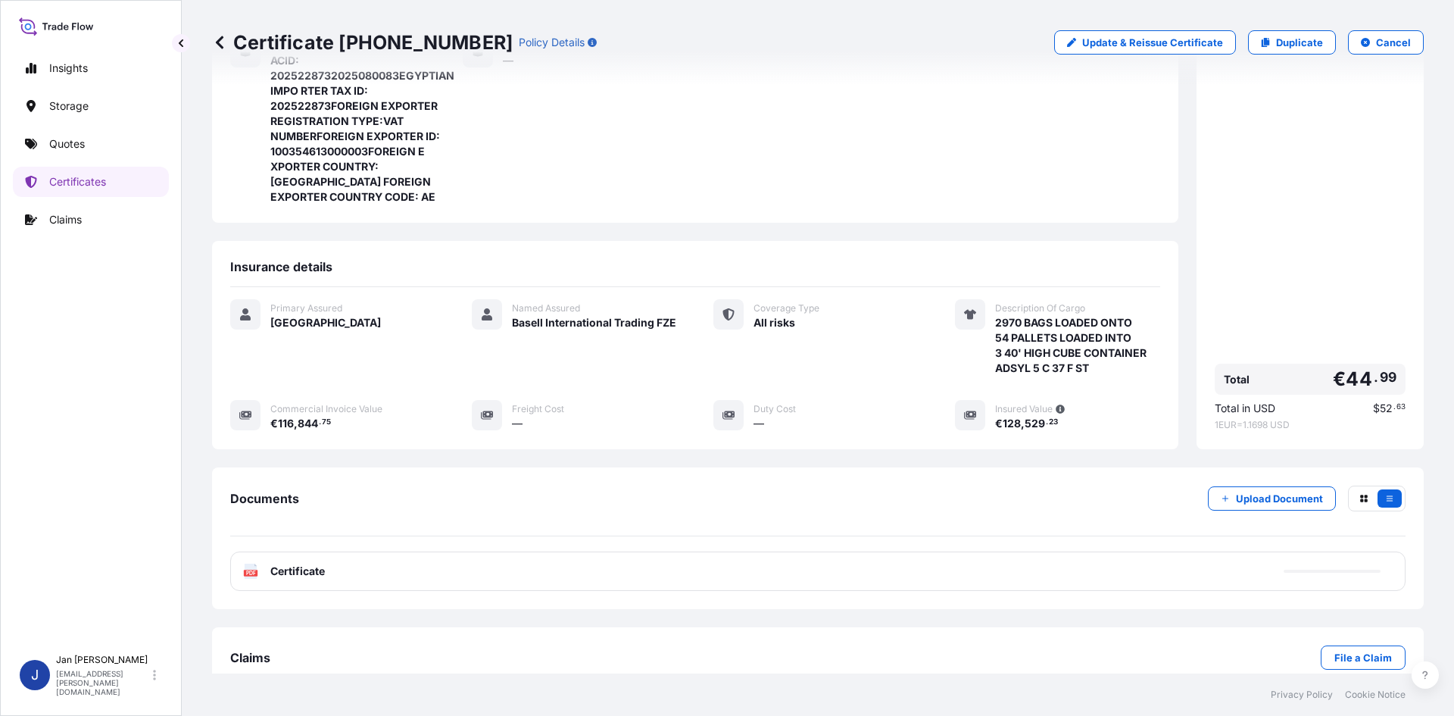
scroll to position [247, 0]
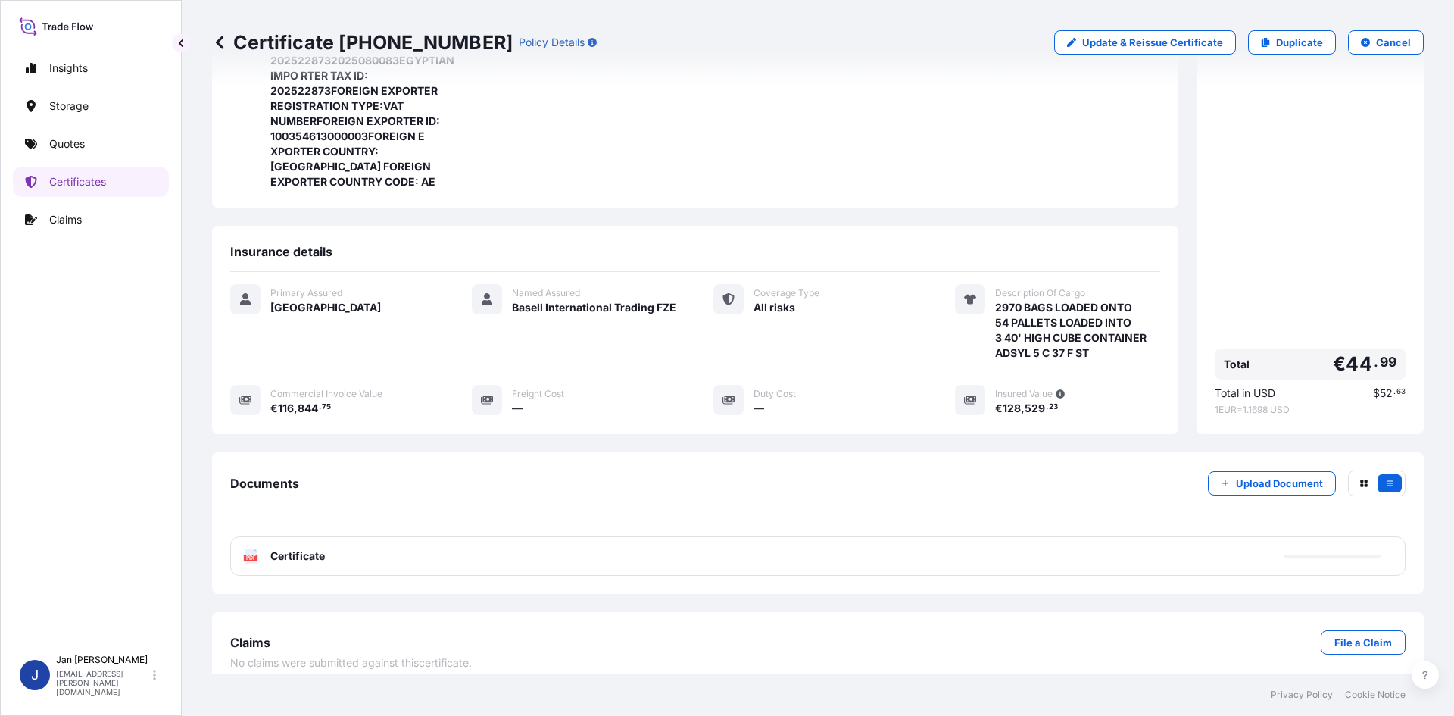
click at [405, 551] on div "PDF Certificate" at bounding box center [818, 555] width 1176 height 39
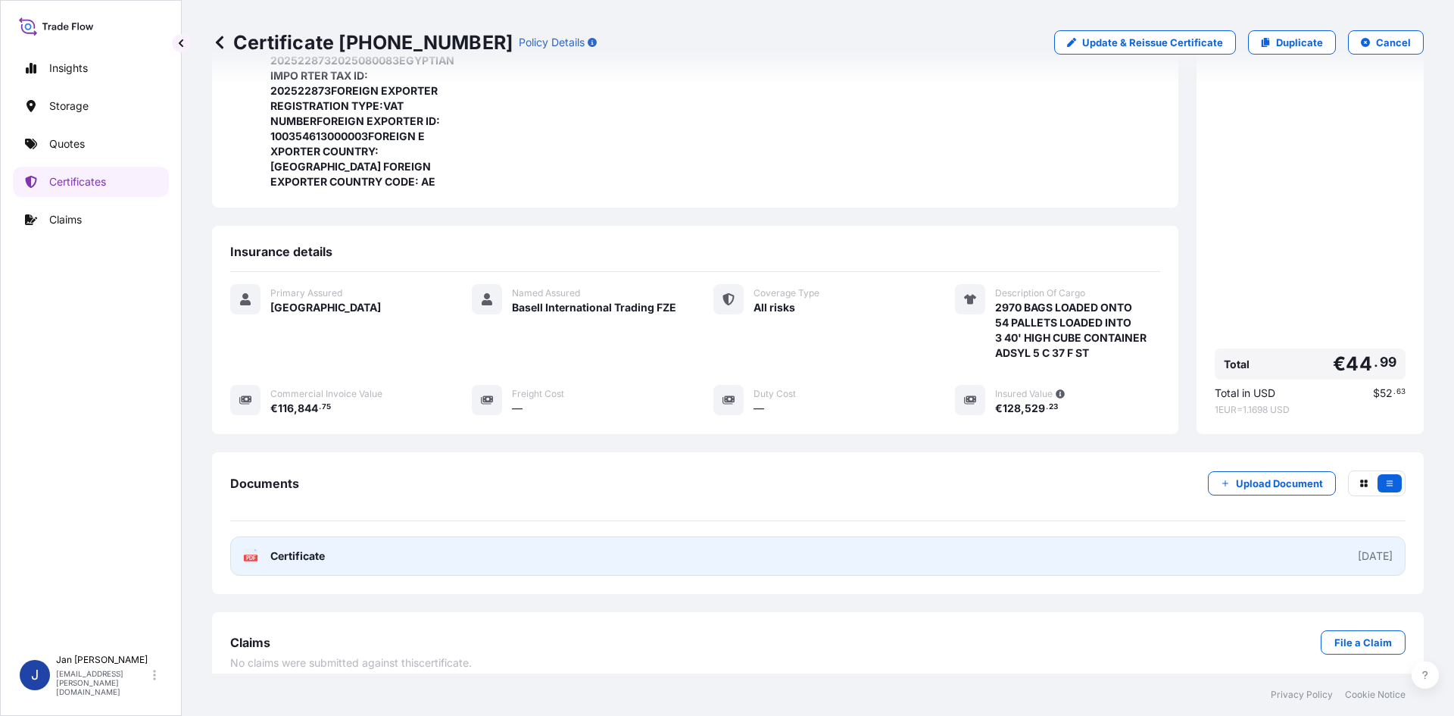
click at [498, 556] on link "PDF Certificate [DATE]" at bounding box center [818, 555] width 1176 height 39
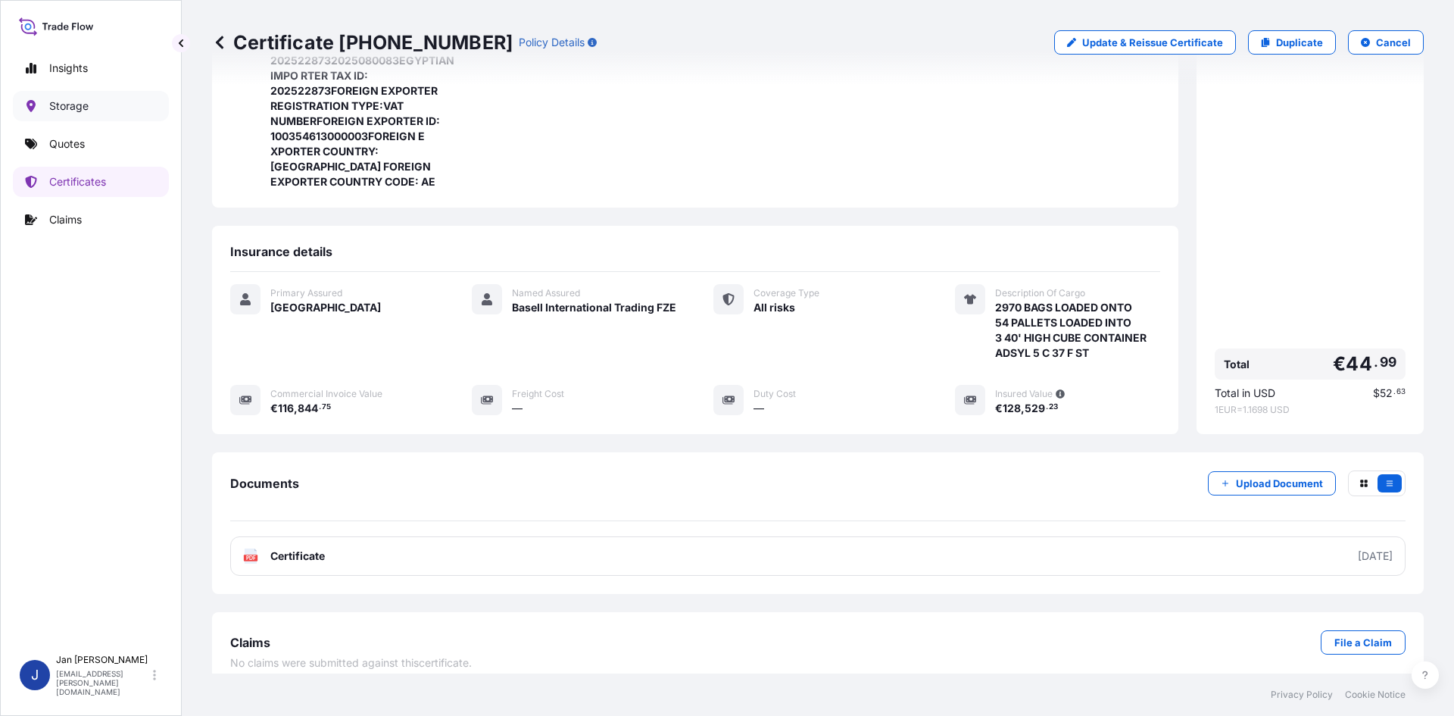
click at [92, 105] on link "Storage" at bounding box center [91, 106] width 156 height 30
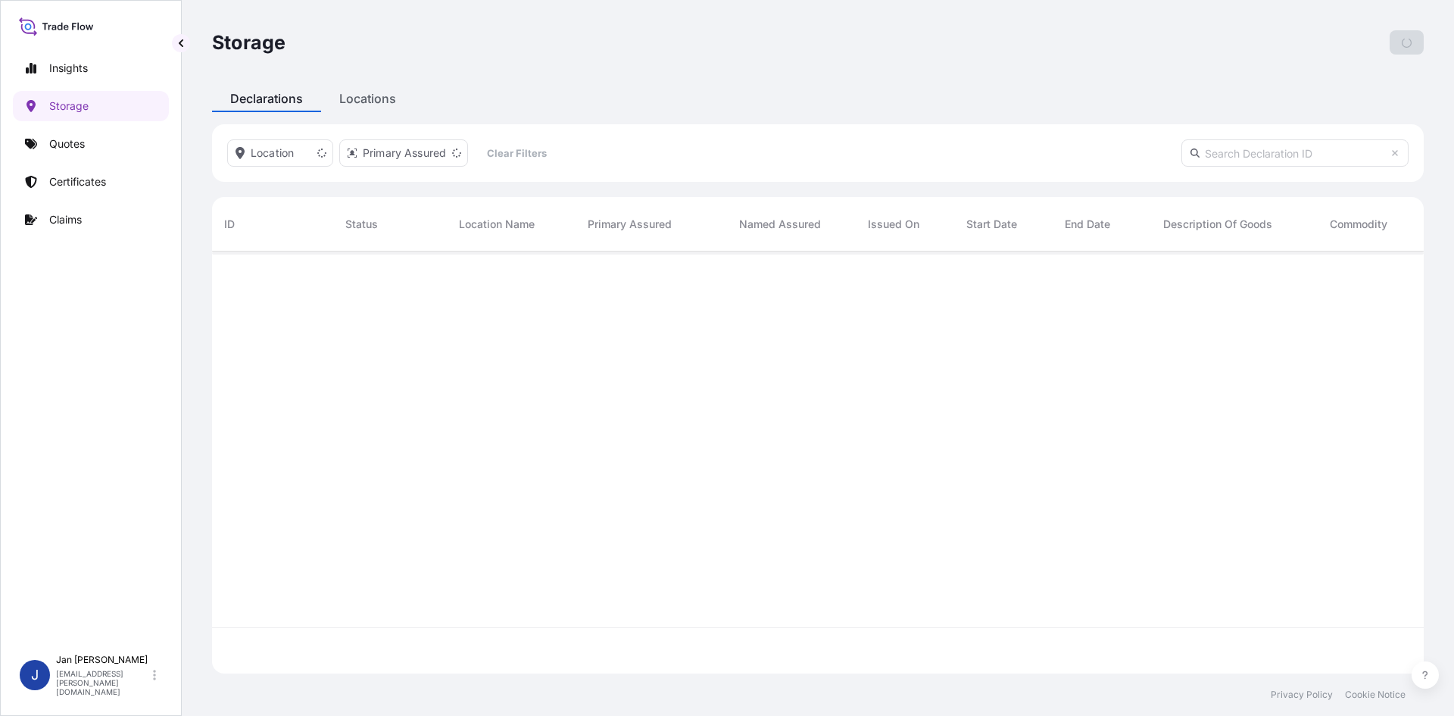
scroll to position [419, 1201]
